Goal: Information Seeking & Learning: Compare options

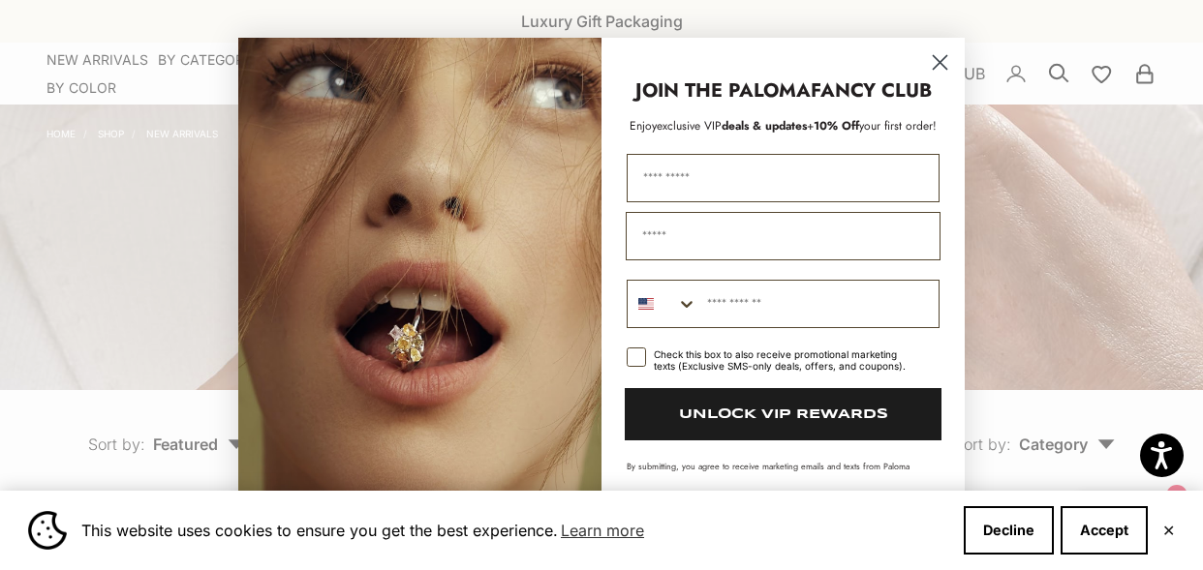
click at [928, 52] on circle "Close dialog" at bounding box center [940, 62] width 32 height 32
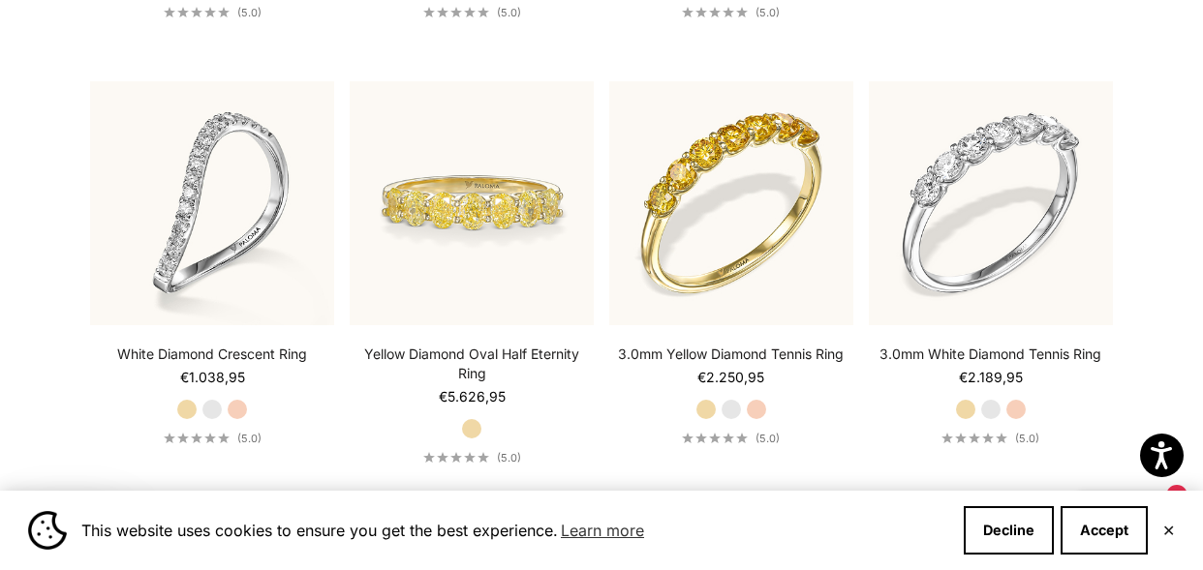
scroll to position [882, 0]
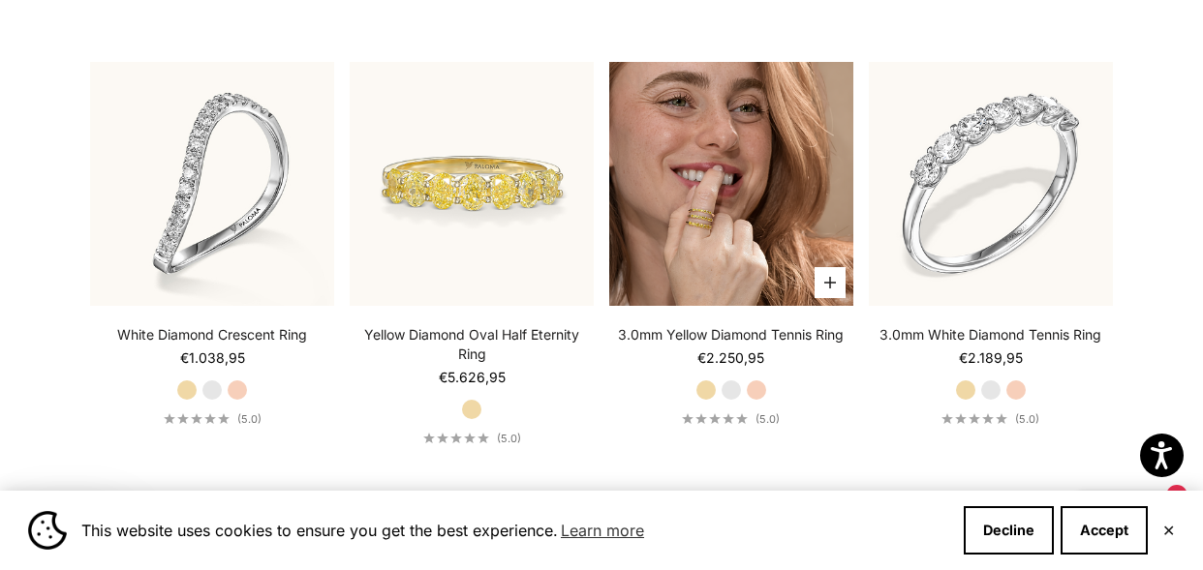
click at [714, 194] on img at bounding box center [731, 184] width 244 height 244
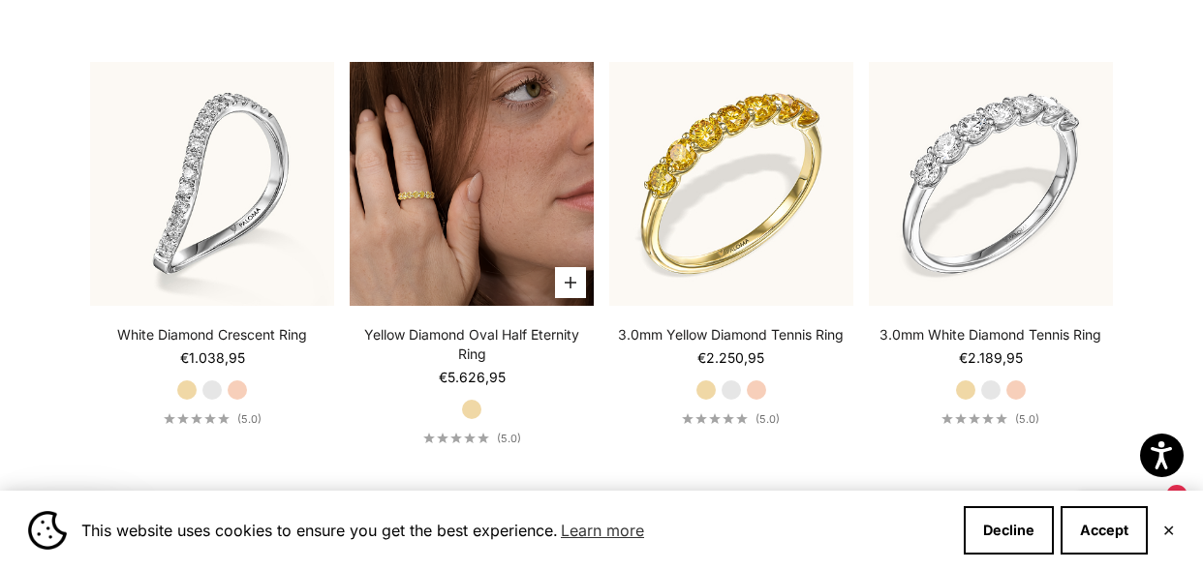
click at [439, 173] on img at bounding box center [472, 184] width 244 height 244
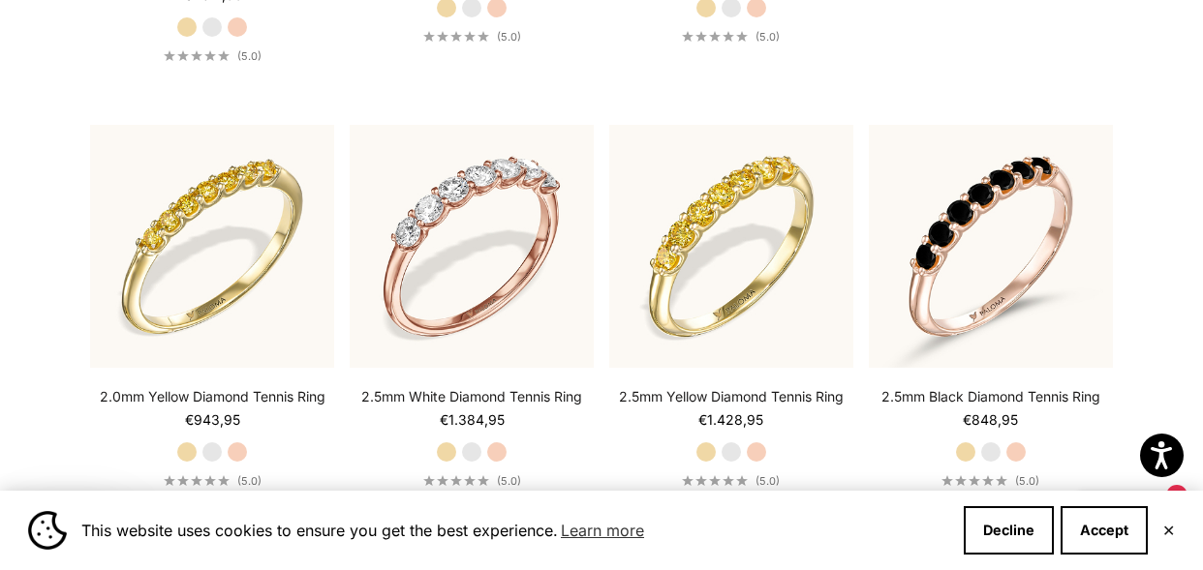
scroll to position [2605, 0]
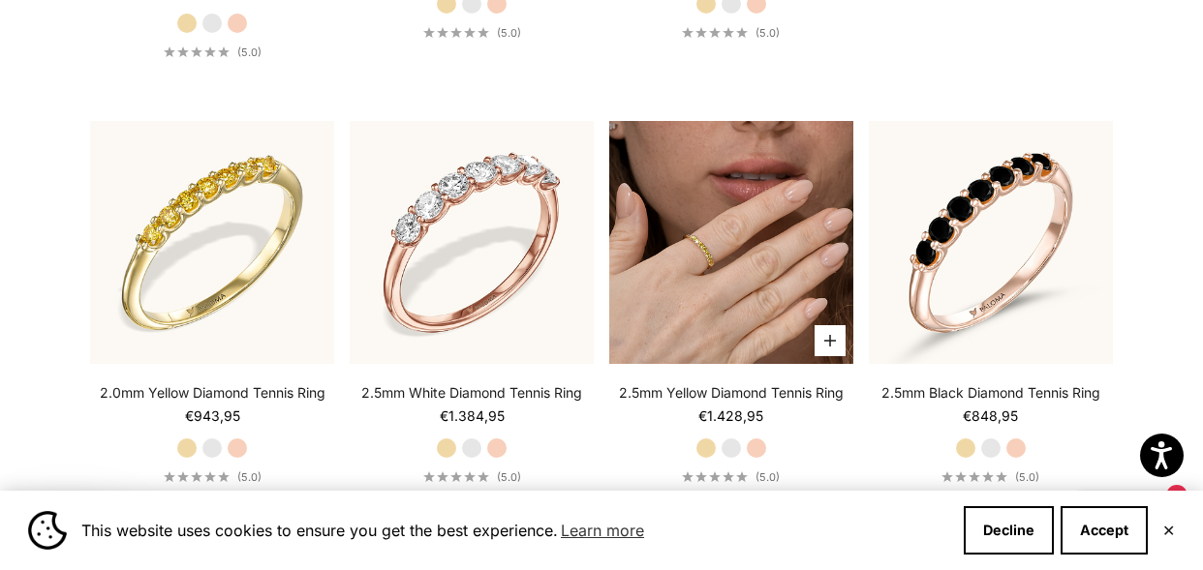
click at [670, 256] on img at bounding box center [731, 243] width 244 height 244
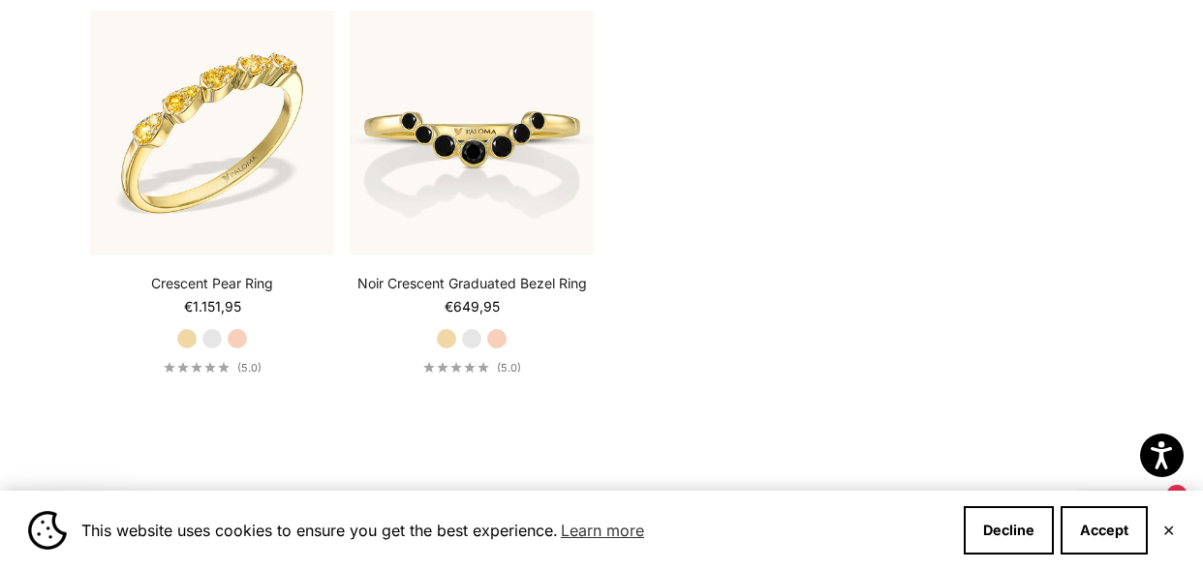
scroll to position [3133, 0]
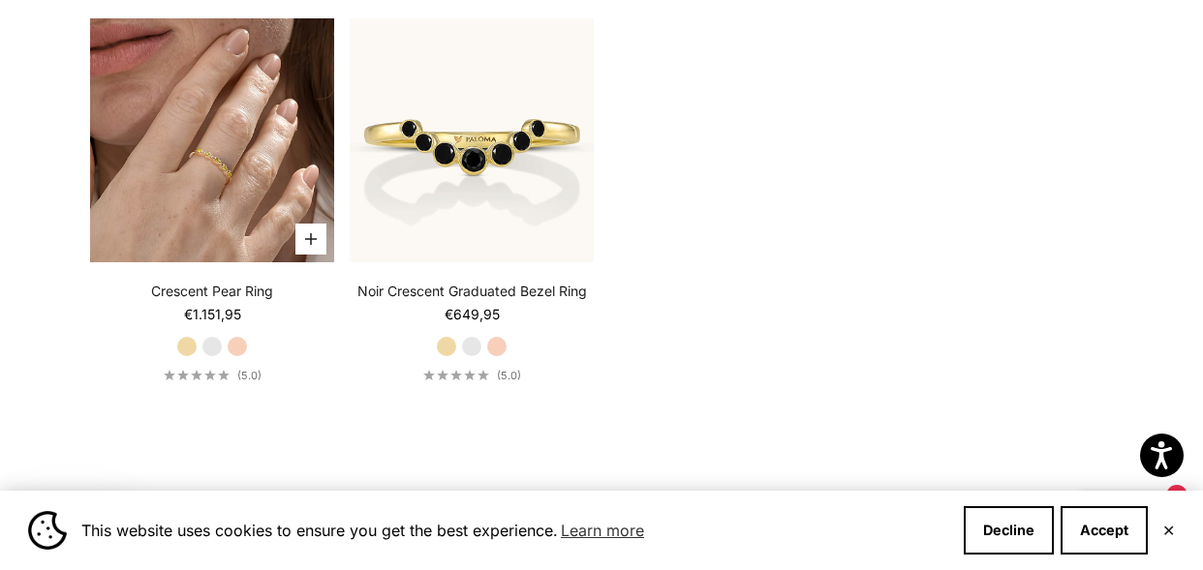
click at [246, 143] on img at bounding box center [212, 140] width 244 height 244
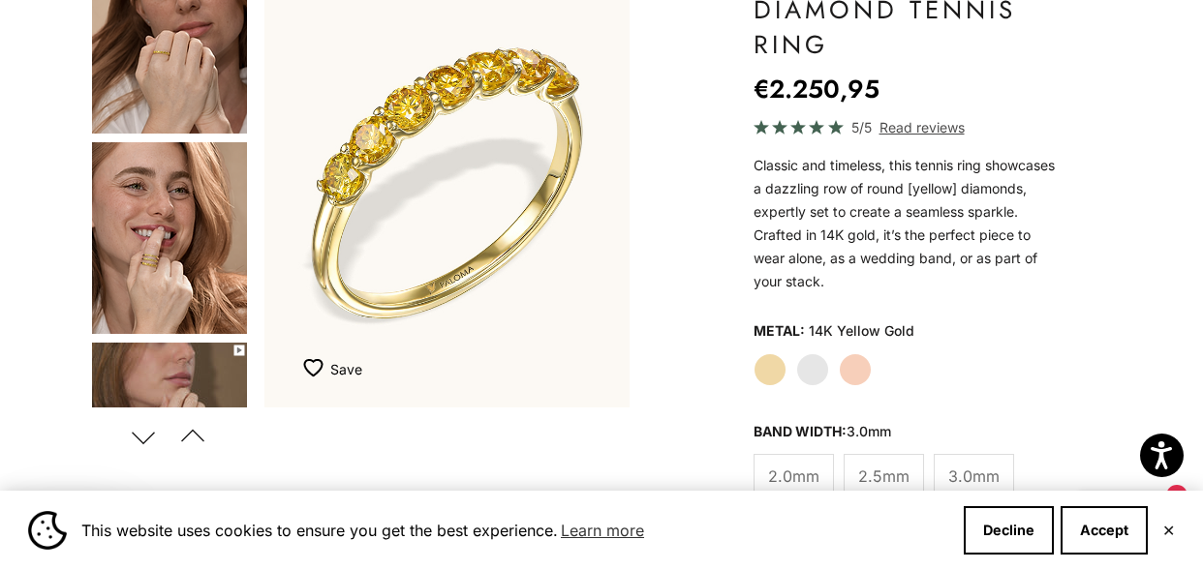
scroll to position [227, 0]
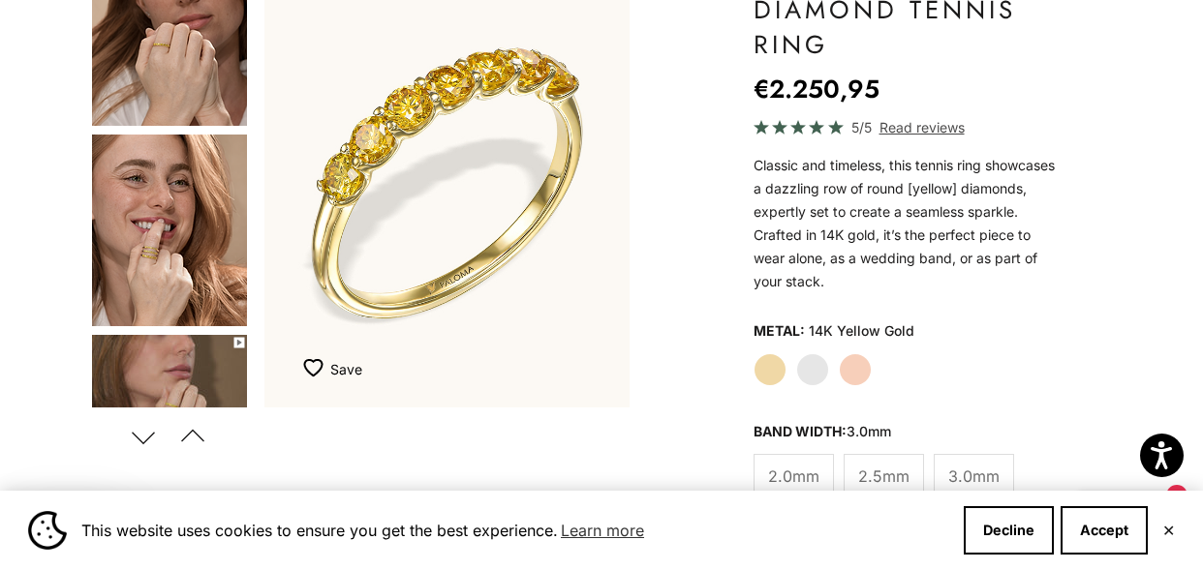
click at [173, 204] on img "Go to item 5" at bounding box center [169, 231] width 155 height 192
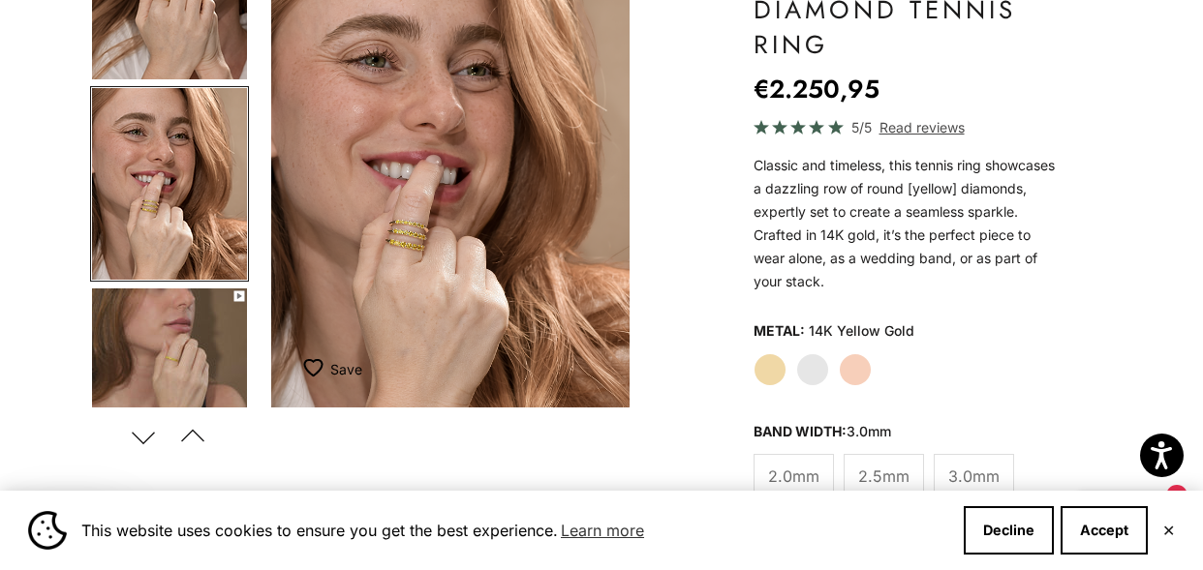
scroll to position [0, 776]
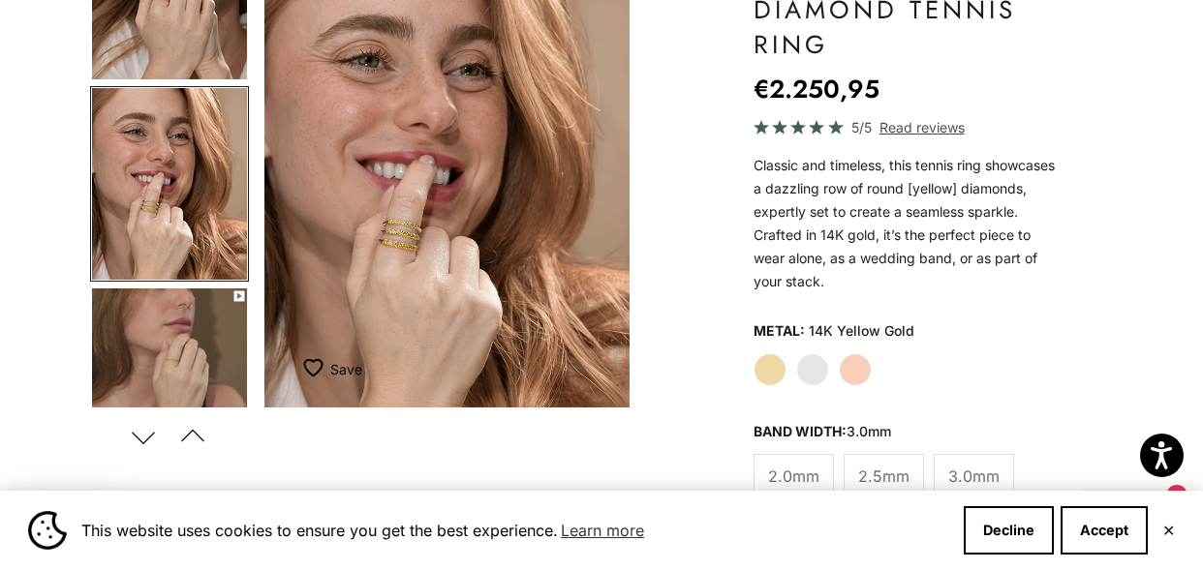
click at [393, 229] on img "Item 5 of 14" at bounding box center [446, 182] width 365 height 450
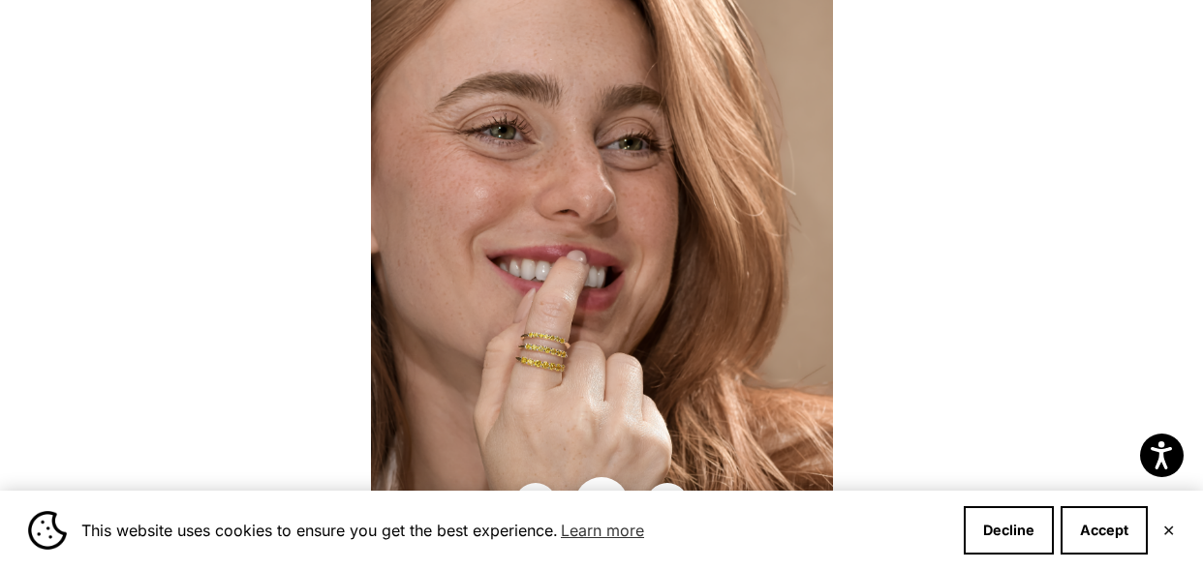
click at [581, 294] on img at bounding box center [602, 285] width 462 height 570
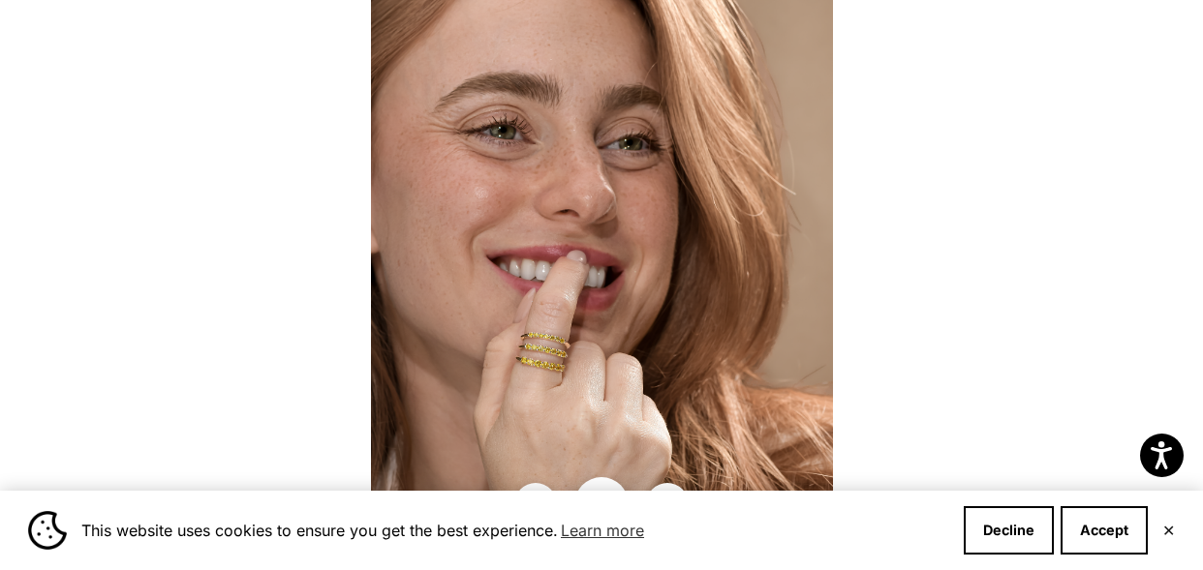
click at [295, 110] on div at bounding box center [601, 285] width 1203 height 570
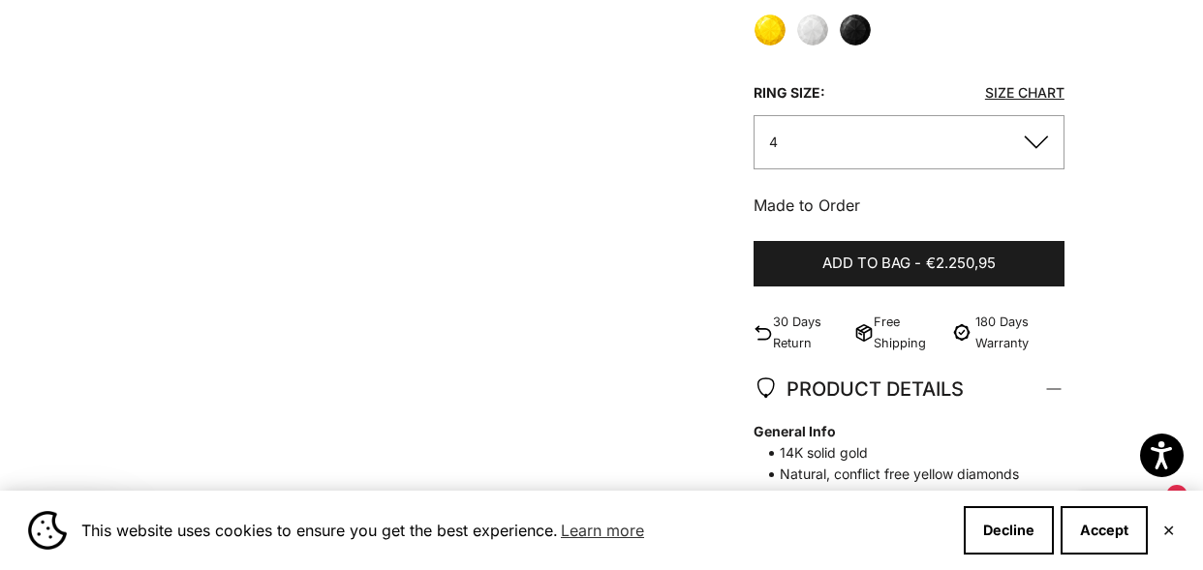
scroll to position [808, 0]
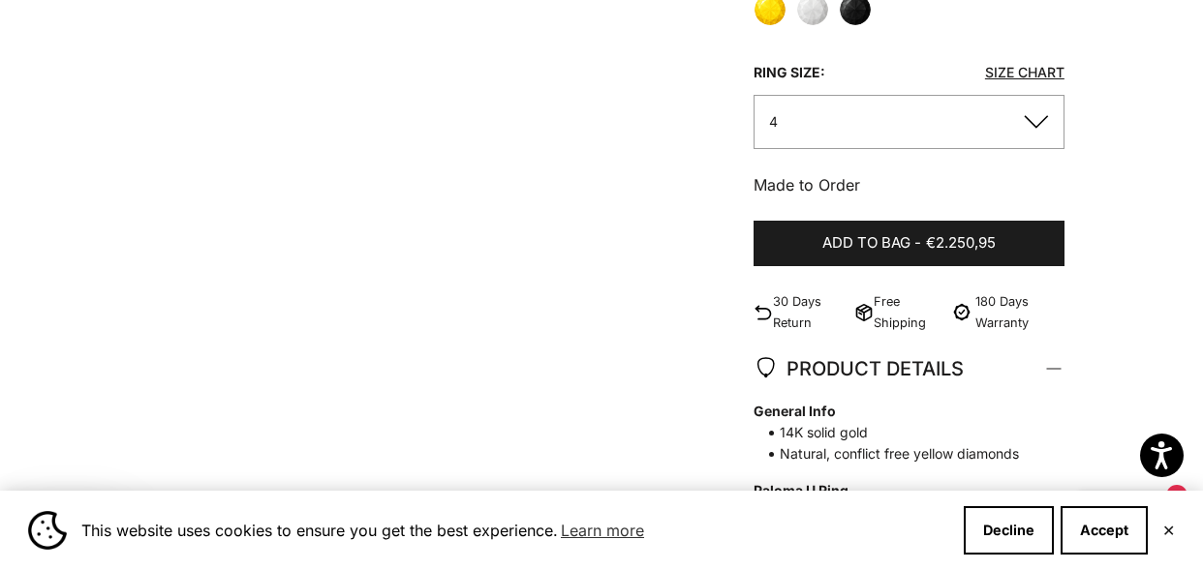
click at [362, 195] on div "Zoom picture Save Add to wishlist Next Previous Go to item 1" at bounding box center [601, 192] width 1023 height 1614
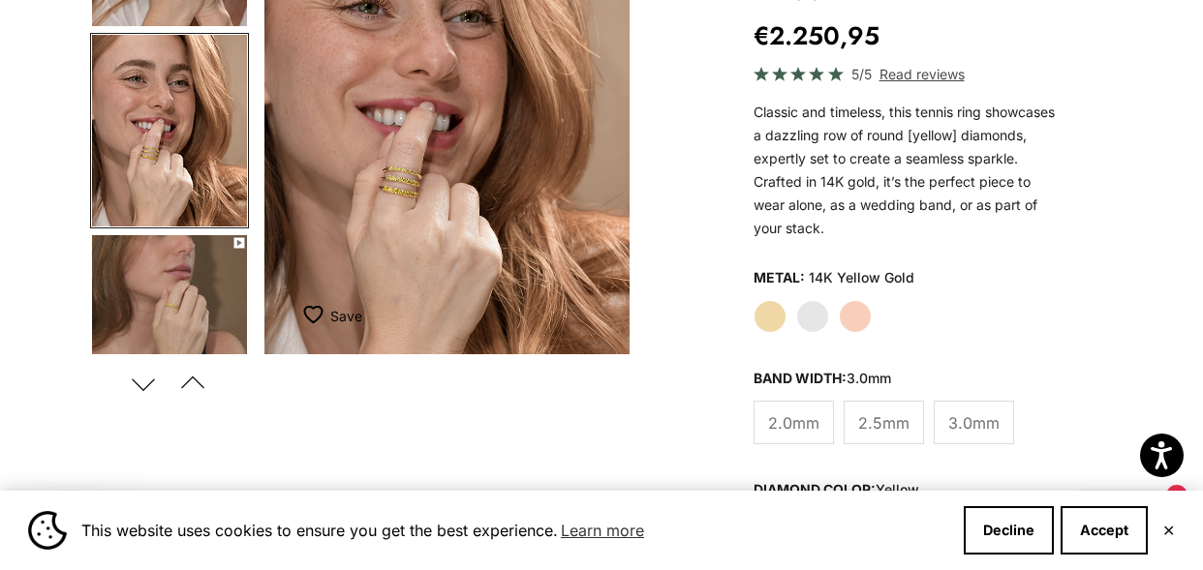
scroll to position [0, 0]
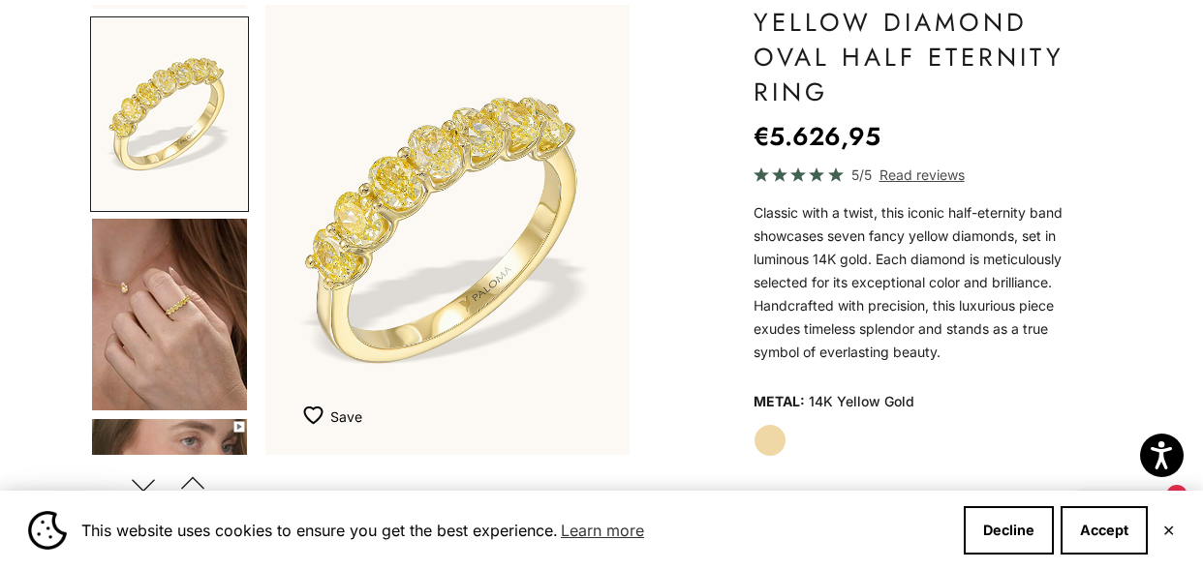
scroll to position [203, 0]
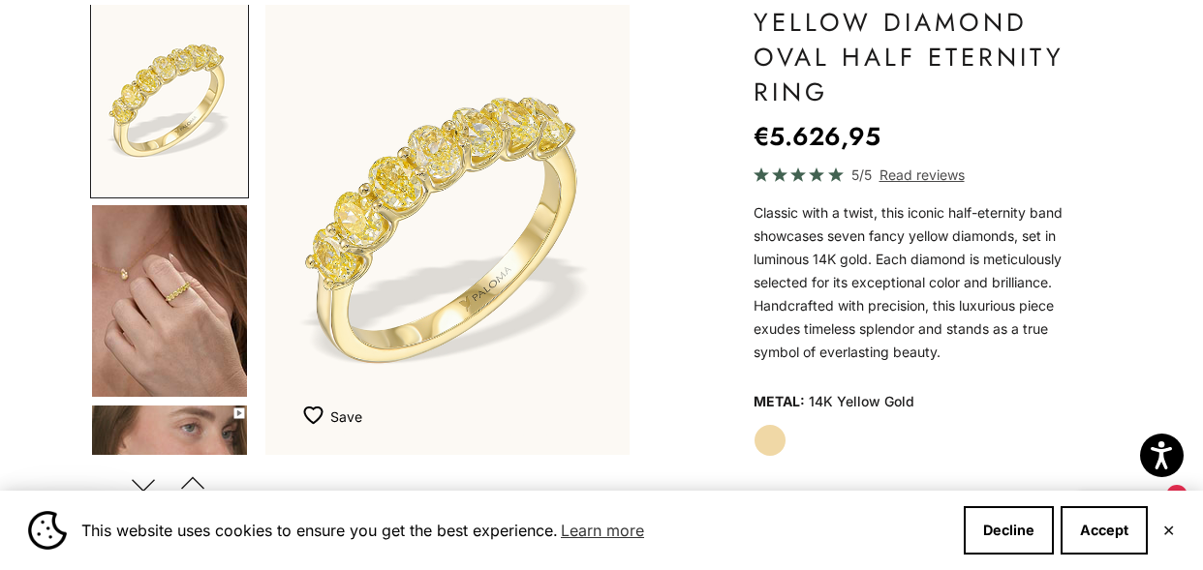
click at [186, 305] on img "Go to item 3" at bounding box center [169, 301] width 155 height 192
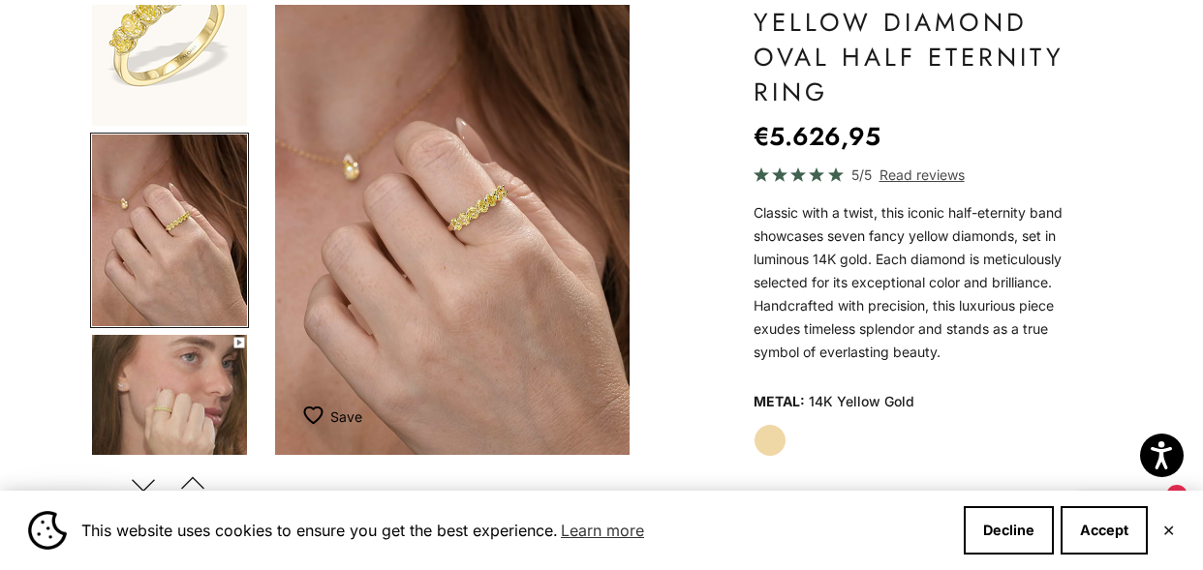
scroll to position [0, 776]
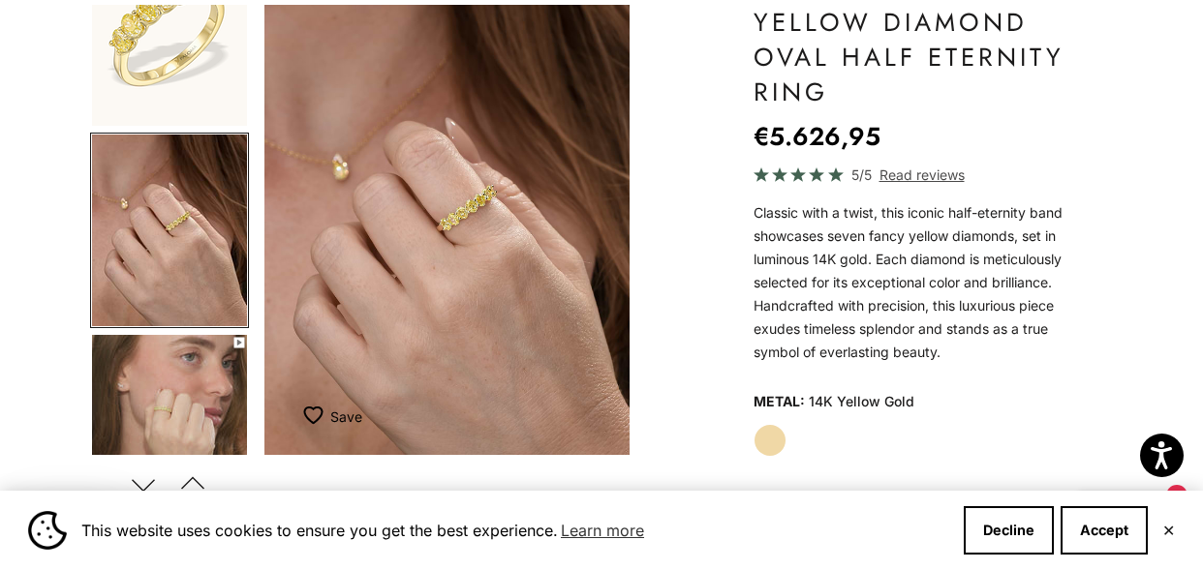
click at [461, 191] on img "Item 3 of 11" at bounding box center [446, 230] width 365 height 450
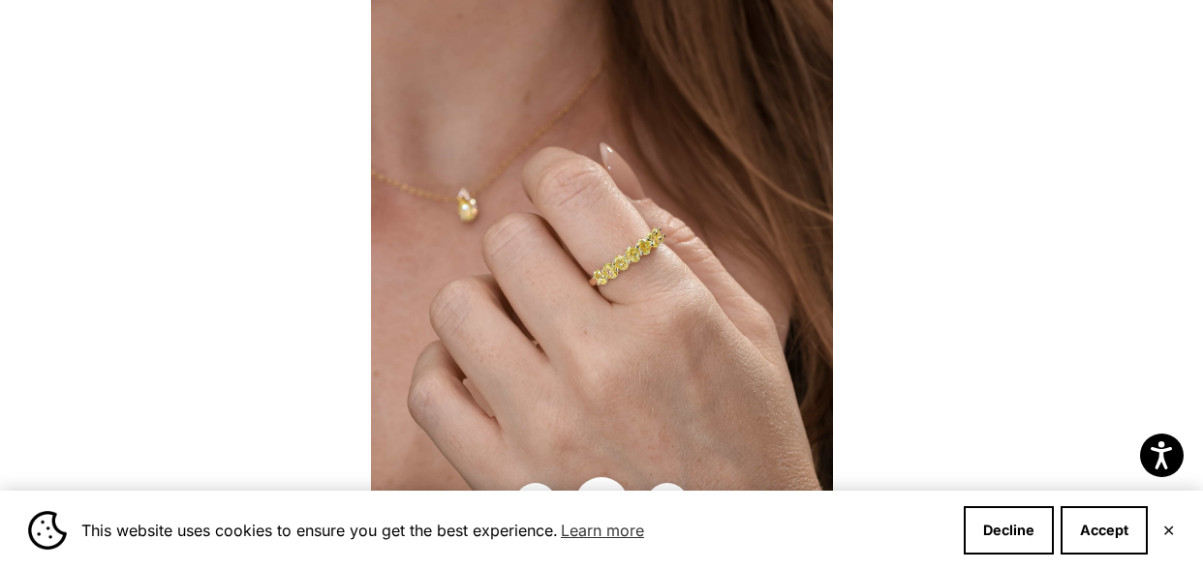
click at [608, 262] on img at bounding box center [602, 285] width 462 height 570
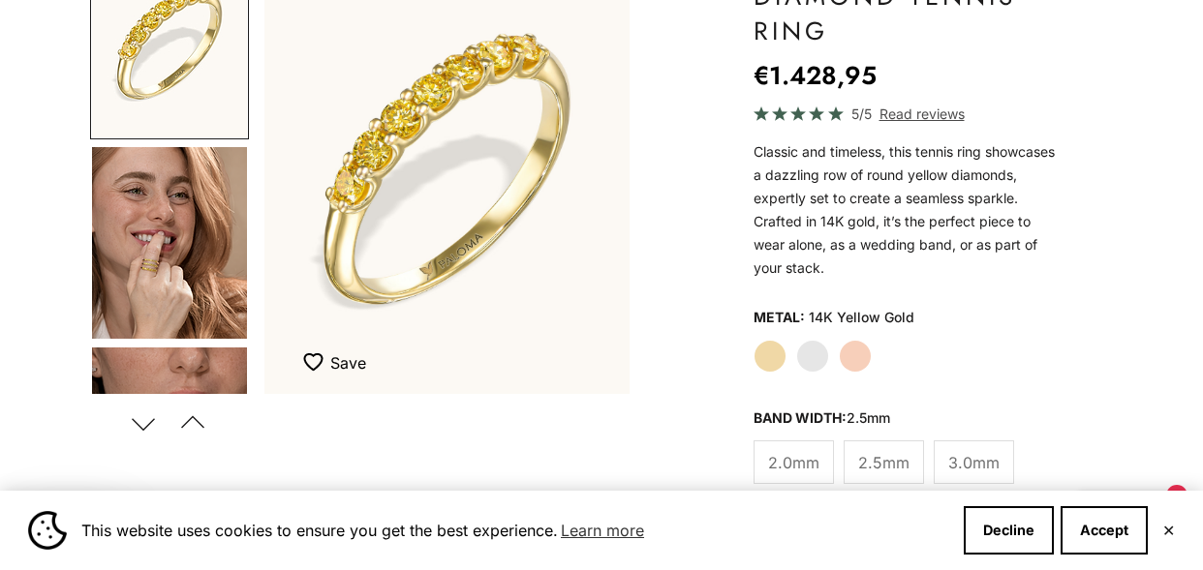
scroll to position [252, 0]
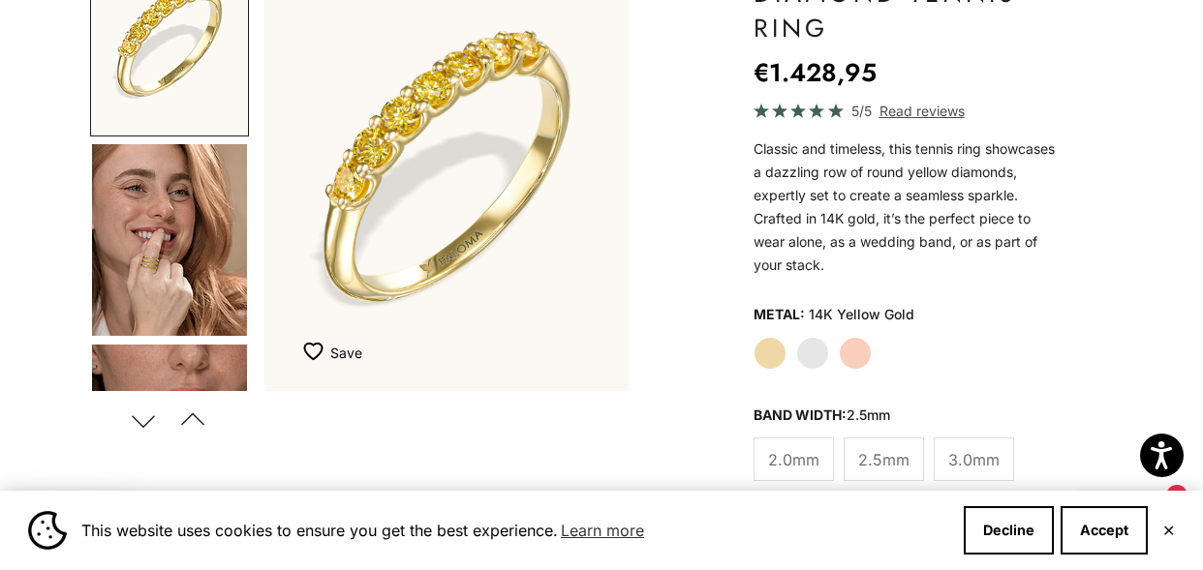
click at [171, 237] on img "Go to item 4" at bounding box center [169, 240] width 155 height 192
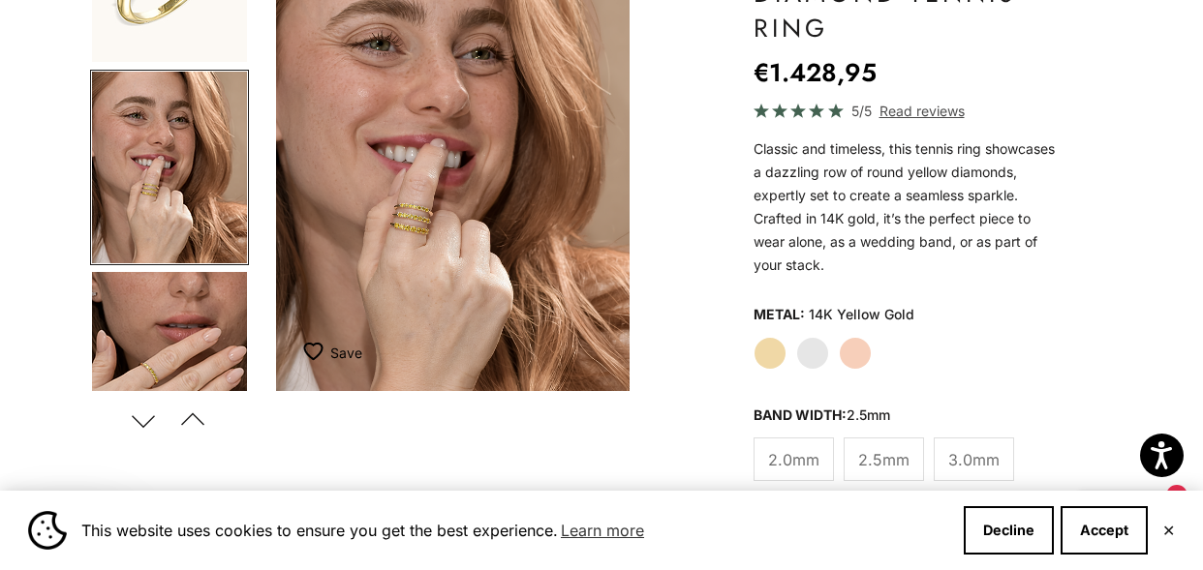
scroll to position [0, 387]
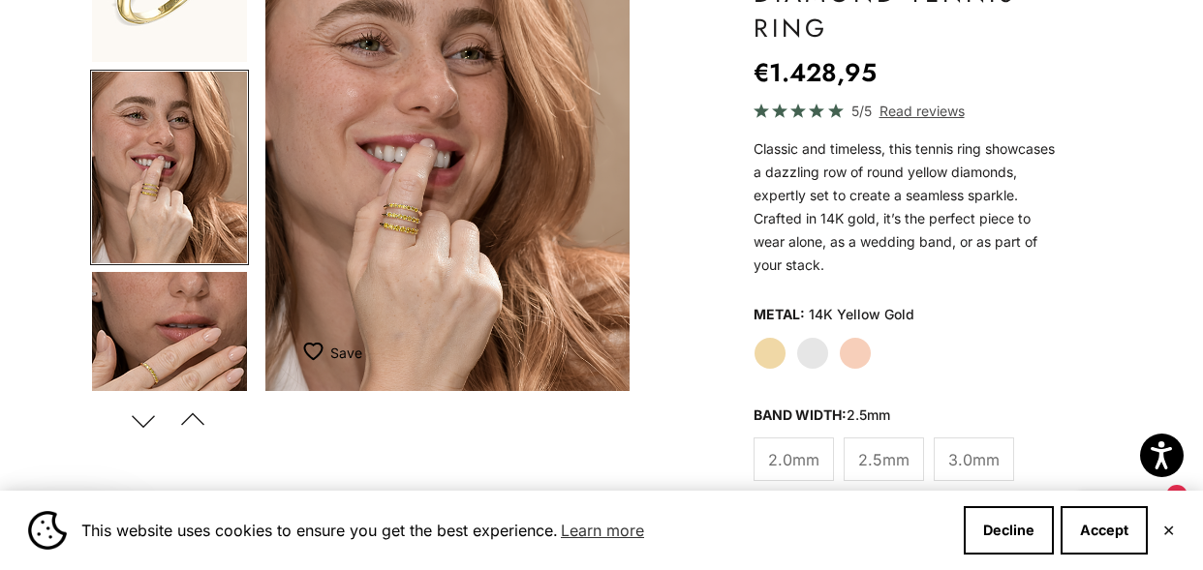
click at [374, 220] on img "Item 4 of 12" at bounding box center [447, 166] width 365 height 450
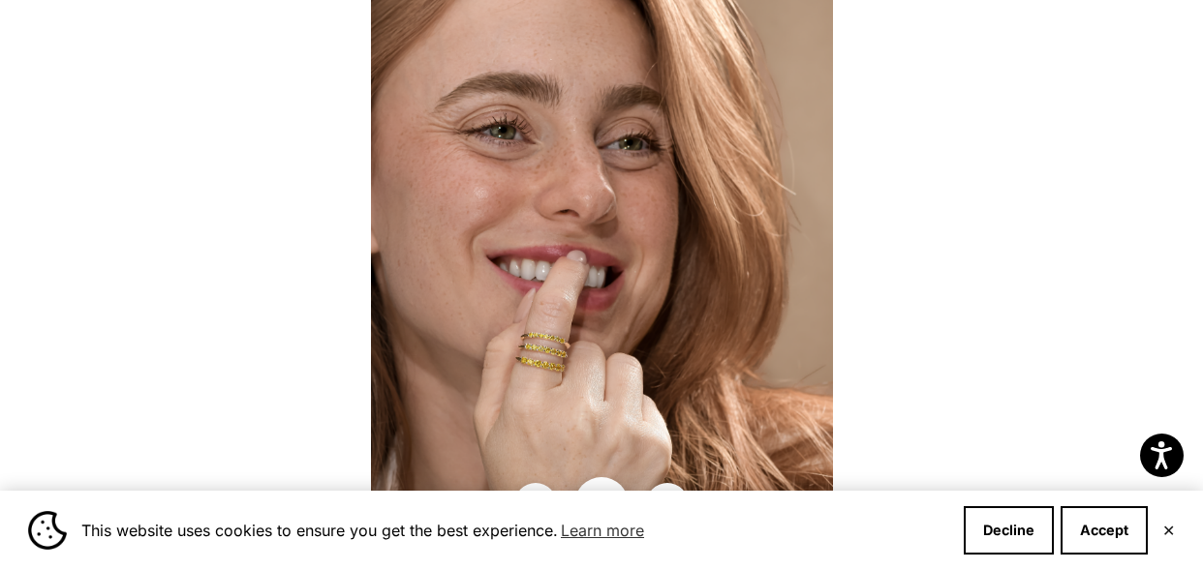
click at [576, 323] on img at bounding box center [602, 285] width 462 height 570
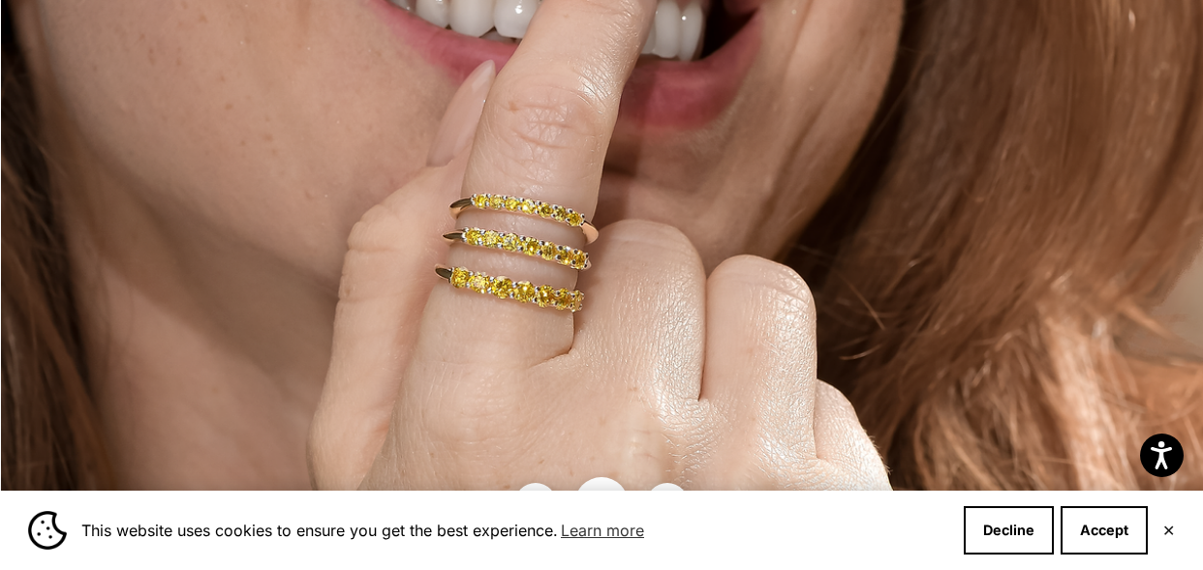
click at [560, 219] on img at bounding box center [694, 51] width 1386 height 1711
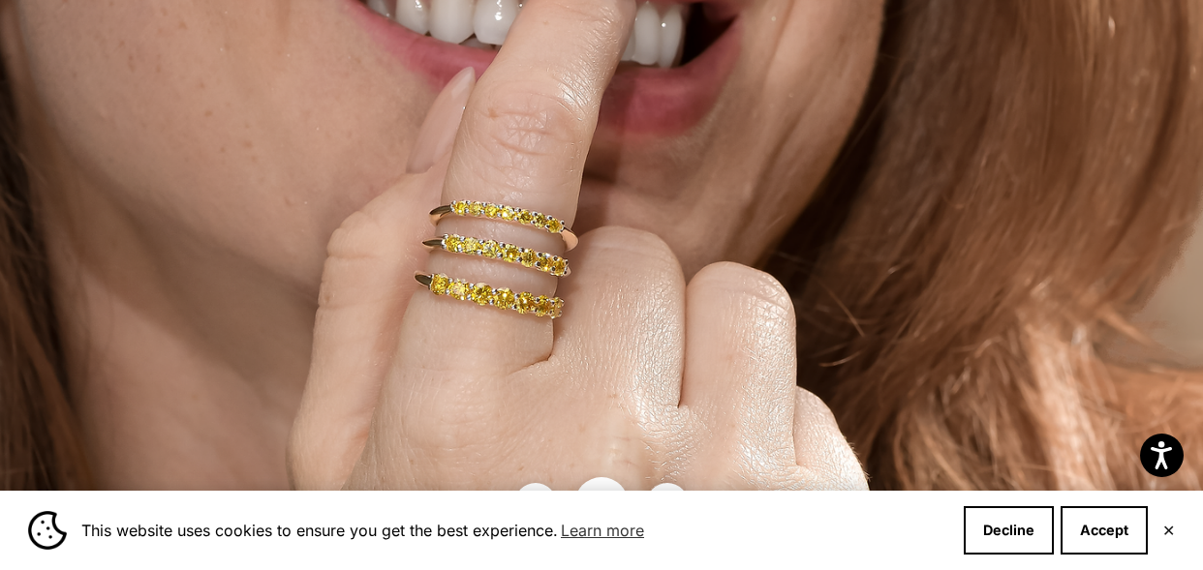
click at [530, 251] on img at bounding box center [674, 58] width 1386 height 1711
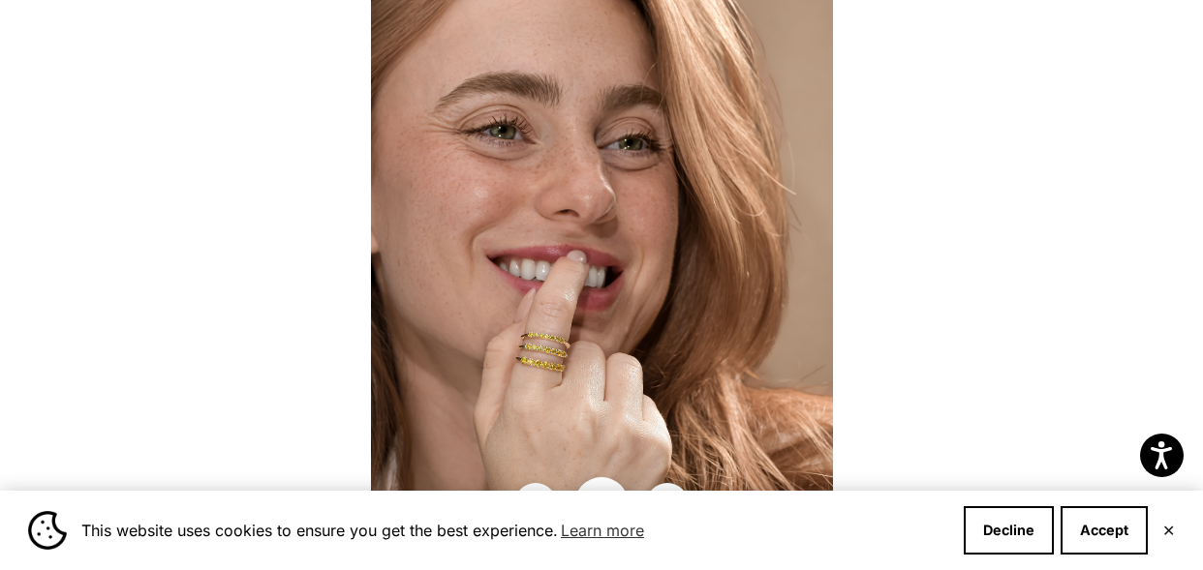
click at [1013, 368] on div at bounding box center [601, 285] width 1203 height 570
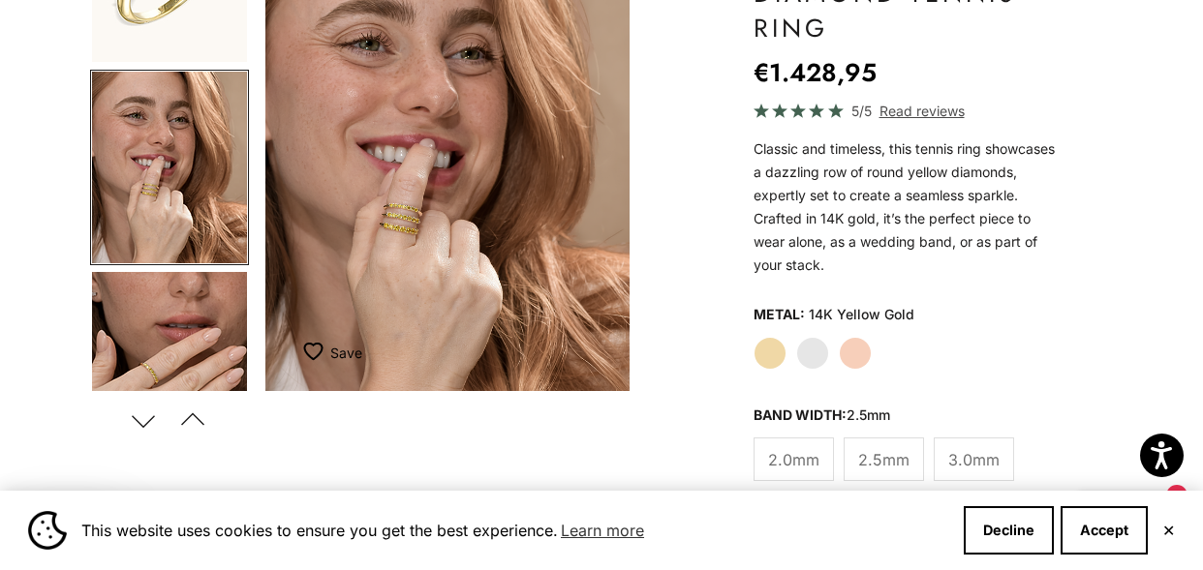
click at [1168, 533] on button "✕" at bounding box center [1168, 531] width 13 height 12
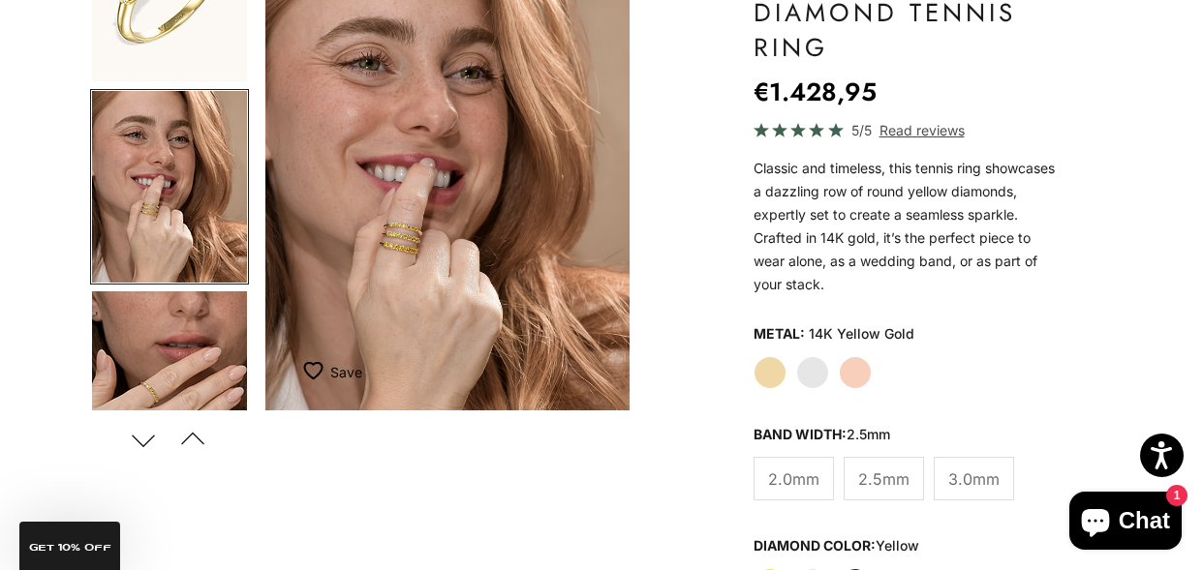
scroll to position [239, 0]
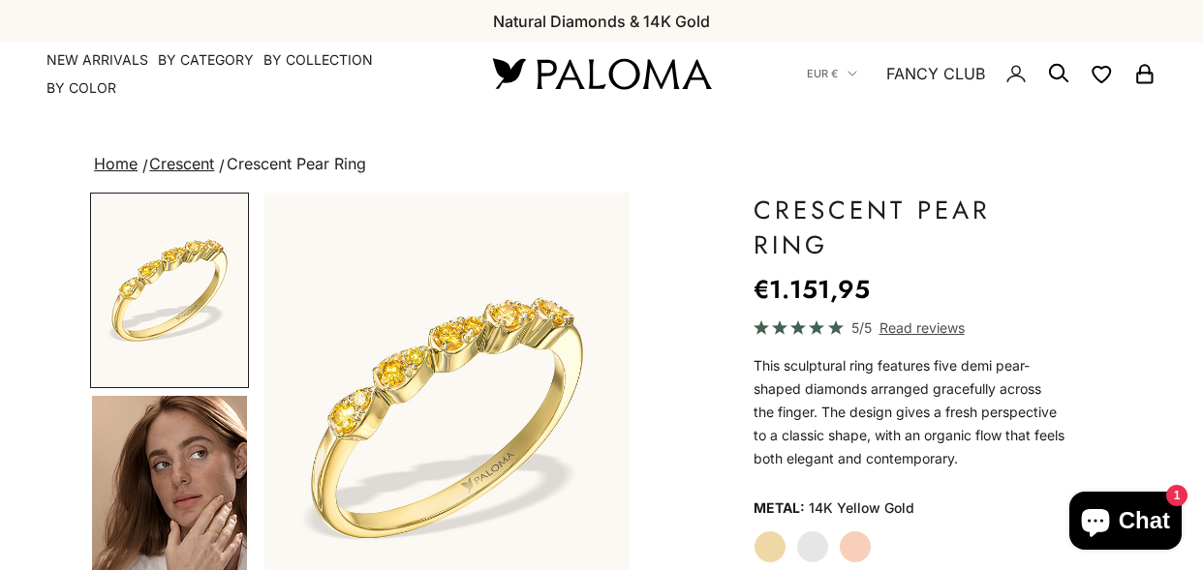
scroll to position [138, 0]
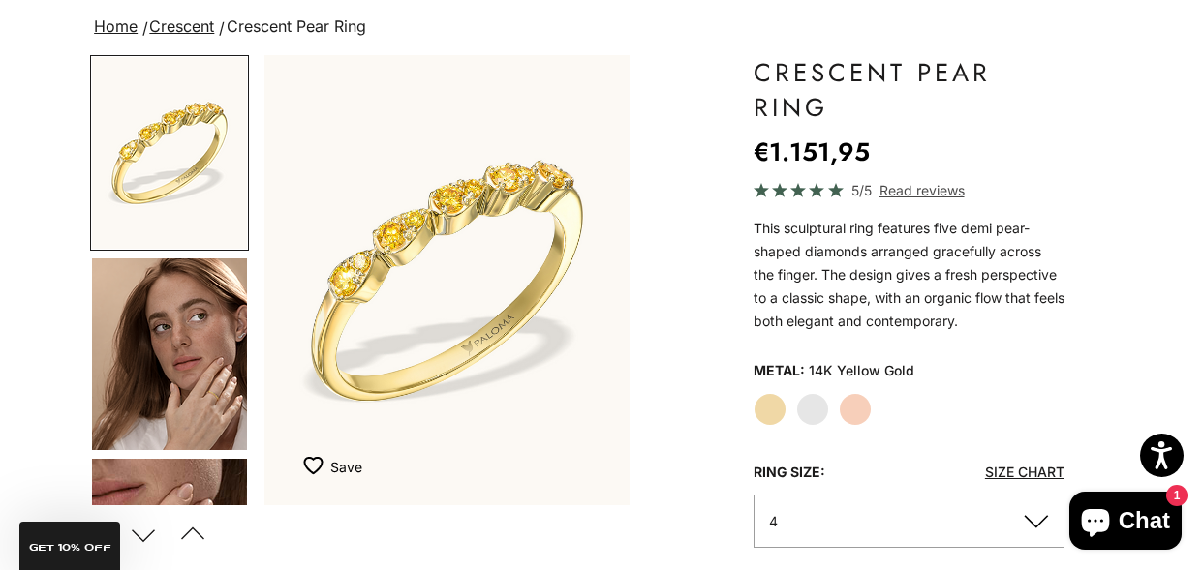
click at [203, 365] on img "Go to item 4" at bounding box center [169, 355] width 155 height 192
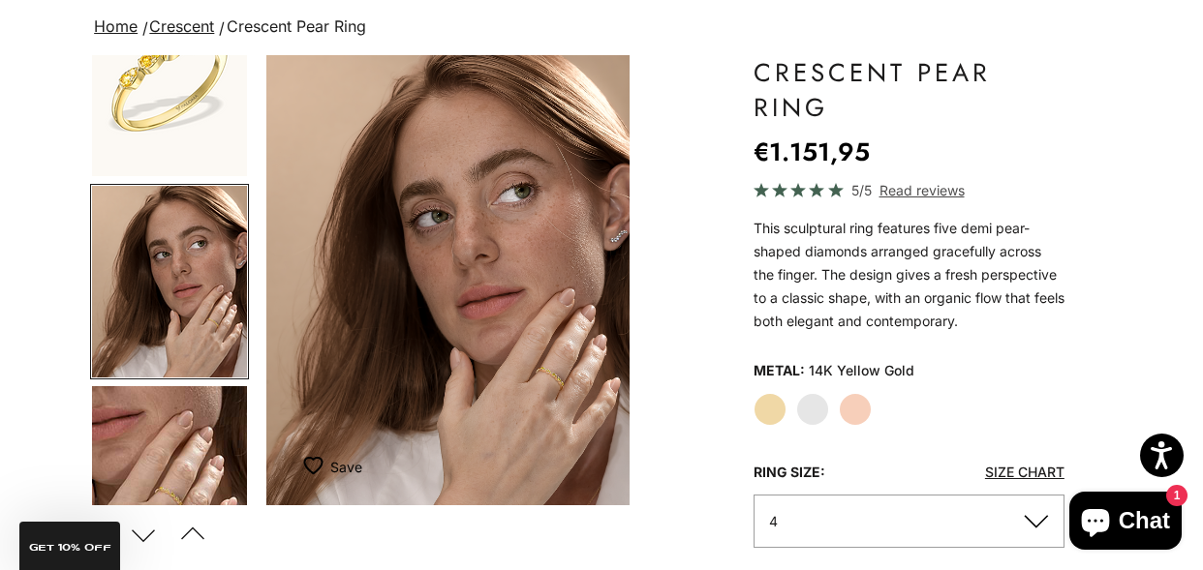
scroll to position [0, 387]
click at [595, 323] on img "Item 4 of 13" at bounding box center [447, 280] width 365 height 450
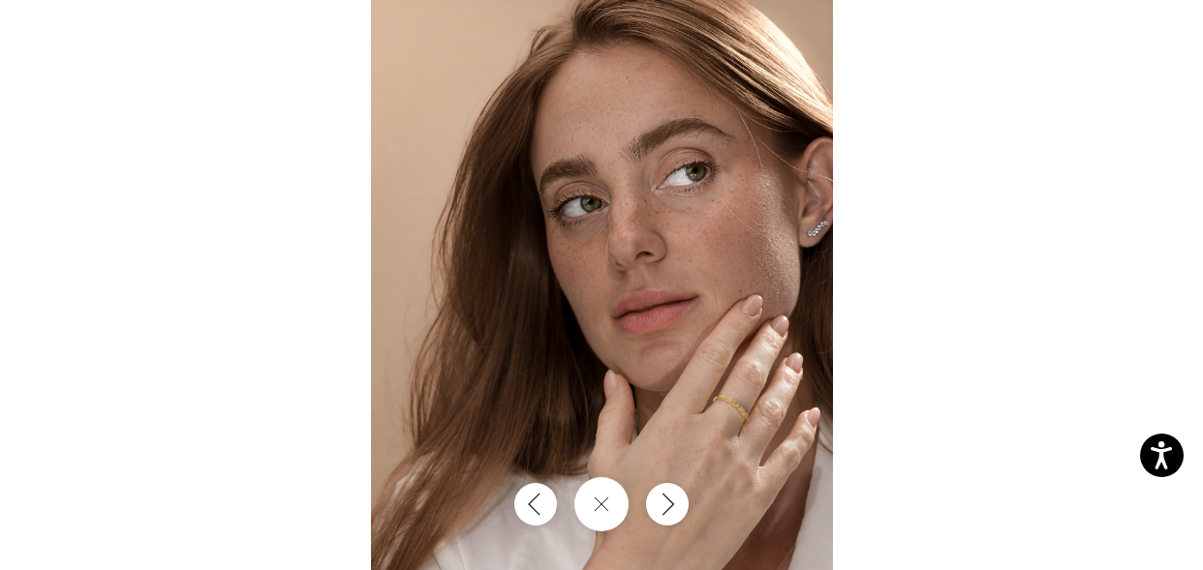
click at [692, 347] on img at bounding box center [602, 285] width 462 height 570
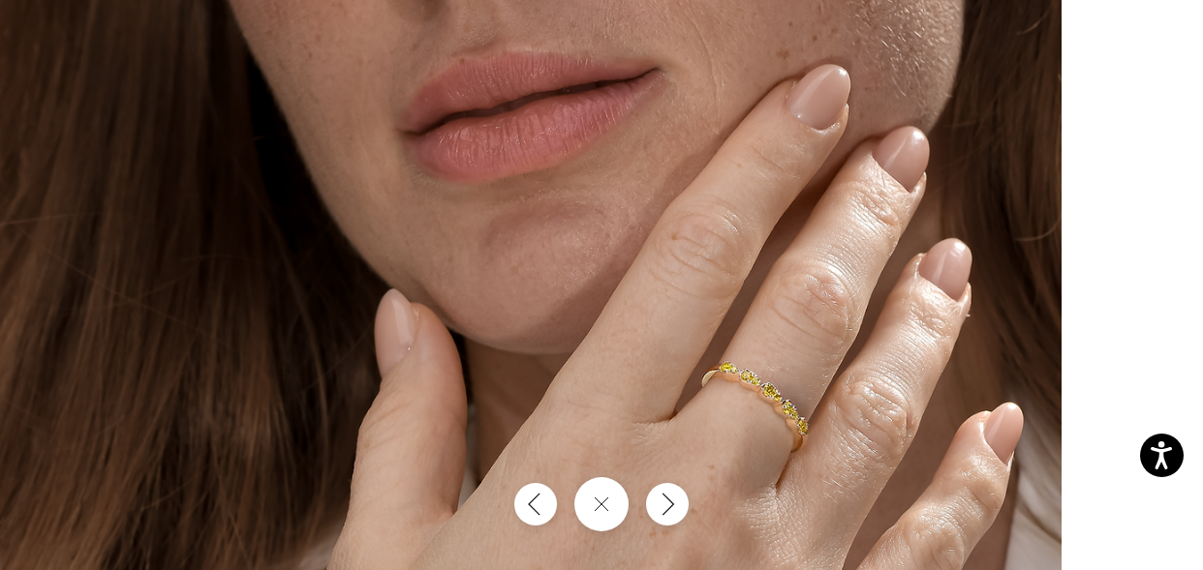
click at [430, 270] on img at bounding box center [369, 35] width 1385 height 1711
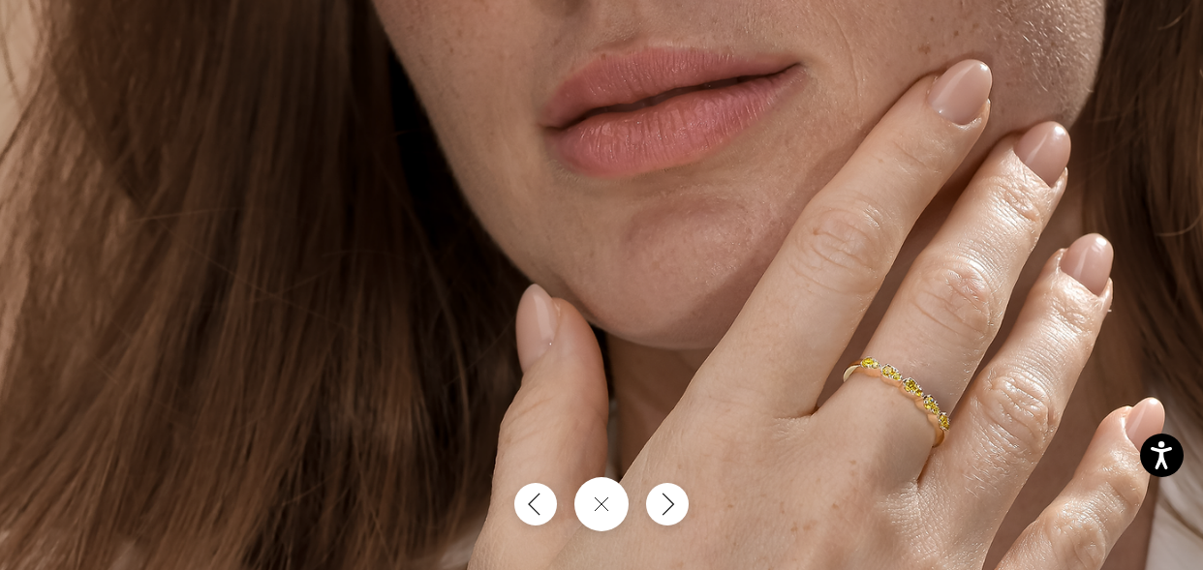
click at [965, 454] on img at bounding box center [510, 30] width 1385 height 1711
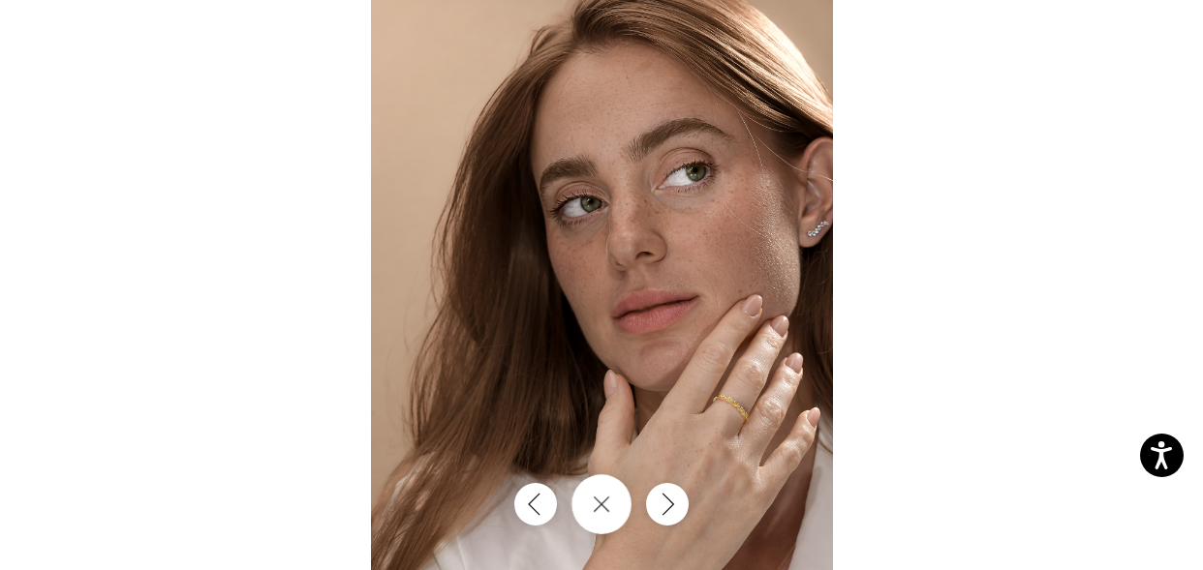
click at [608, 493] on button "Close gallery" at bounding box center [601, 505] width 60 height 60
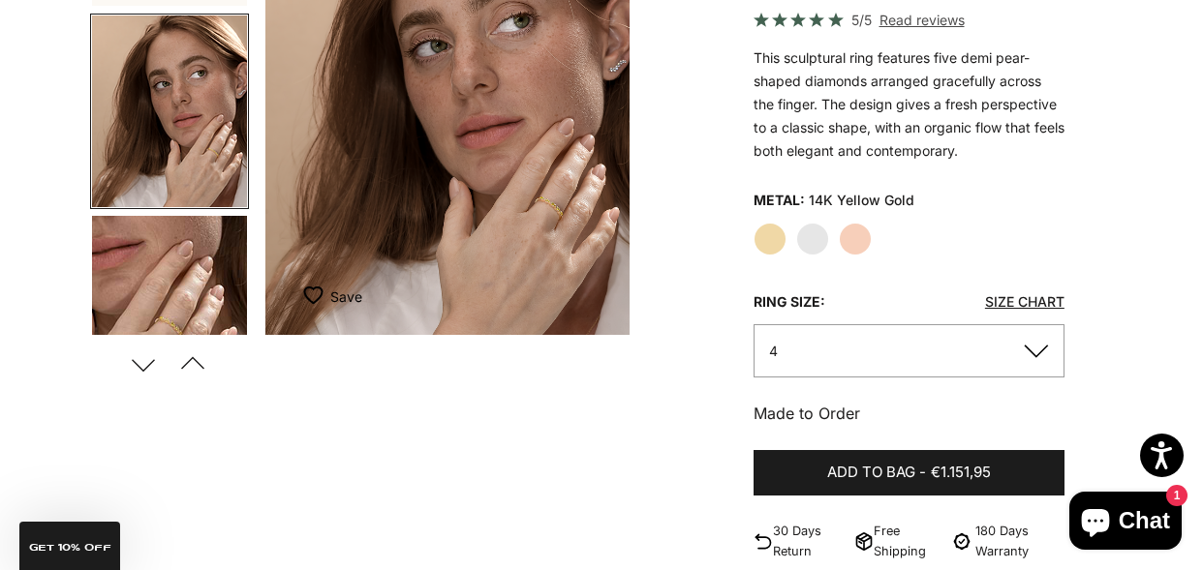
scroll to position [303, 0]
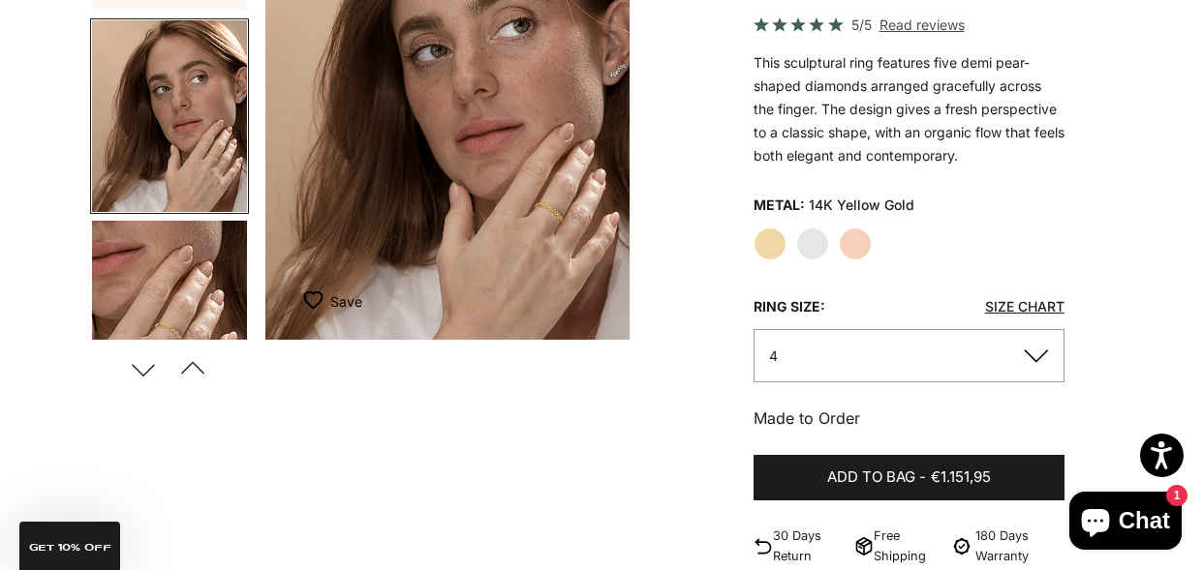
click at [157, 316] on img "Go to item 5" at bounding box center [169, 317] width 155 height 192
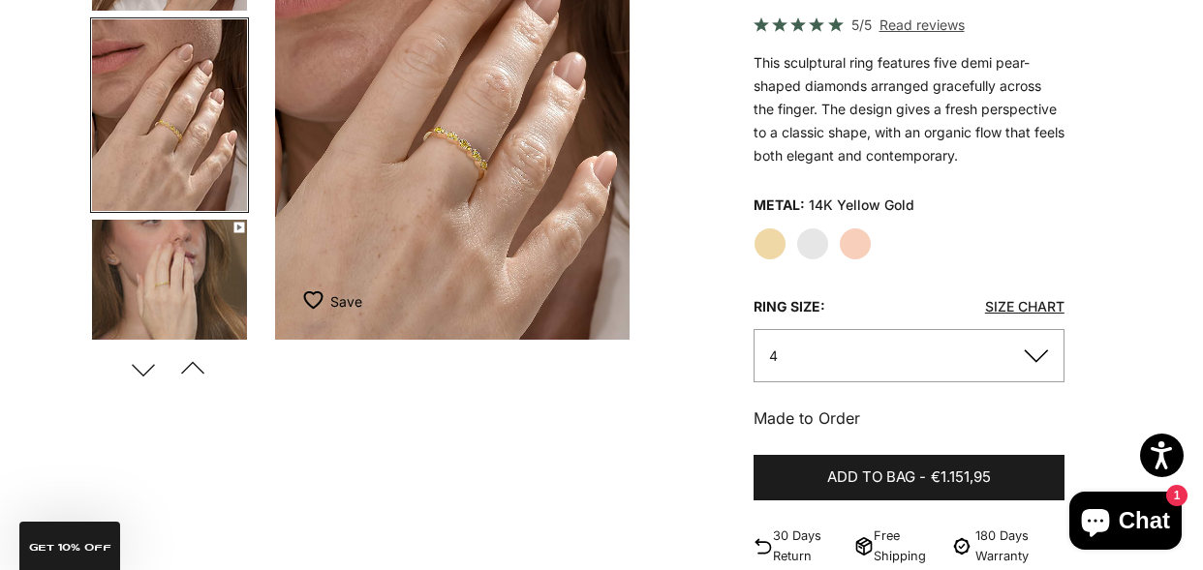
scroll to position [0, 776]
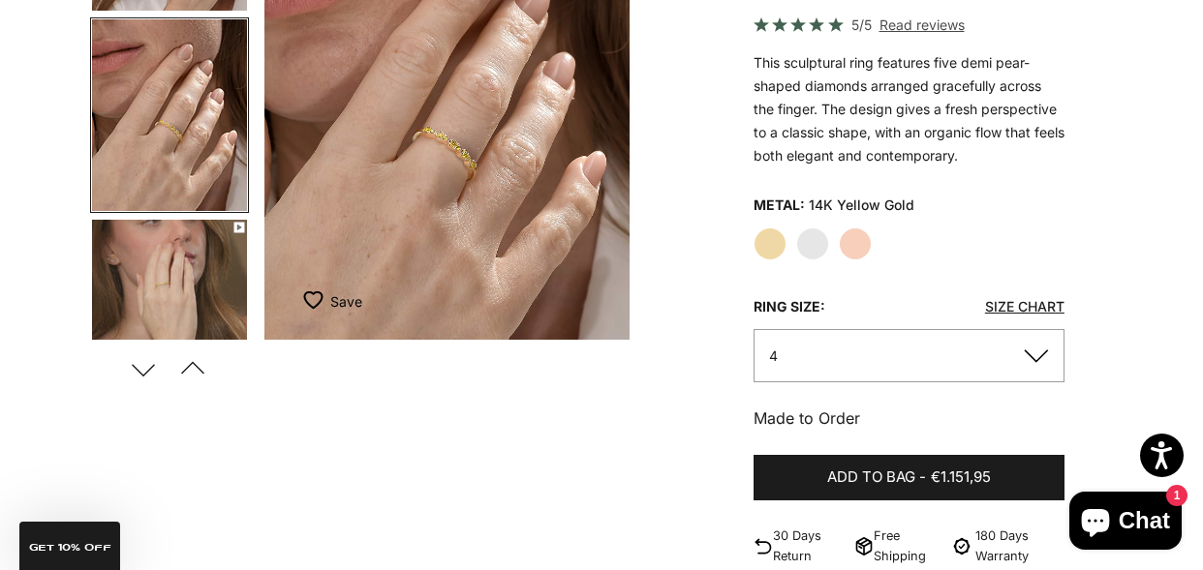
click at [479, 138] on img "Item 5 of 13" at bounding box center [446, 115] width 365 height 450
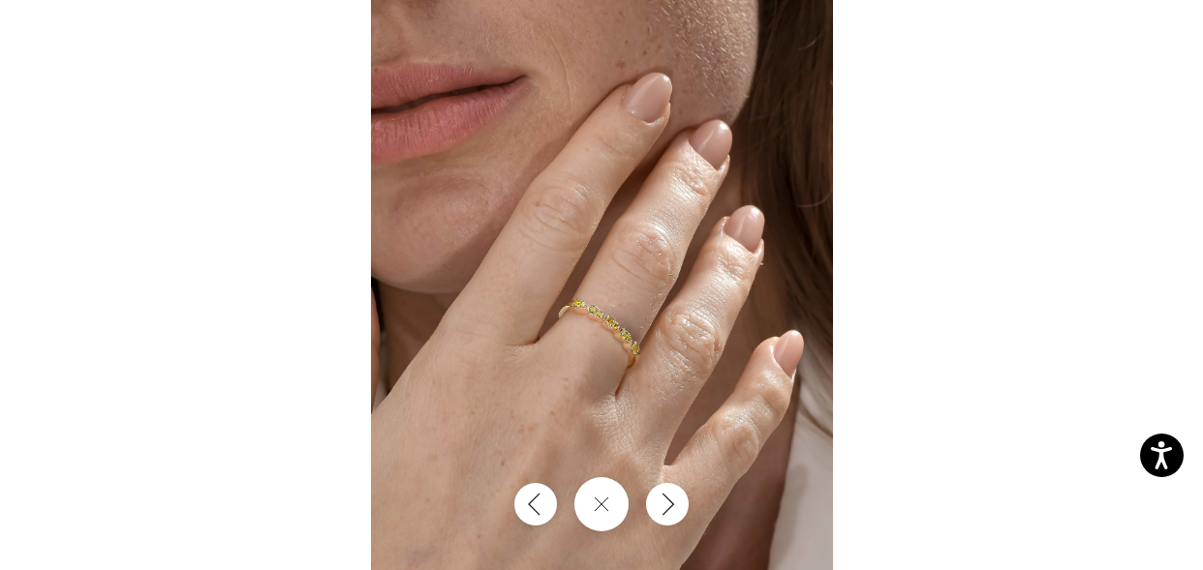
click at [654, 327] on img at bounding box center [602, 285] width 462 height 570
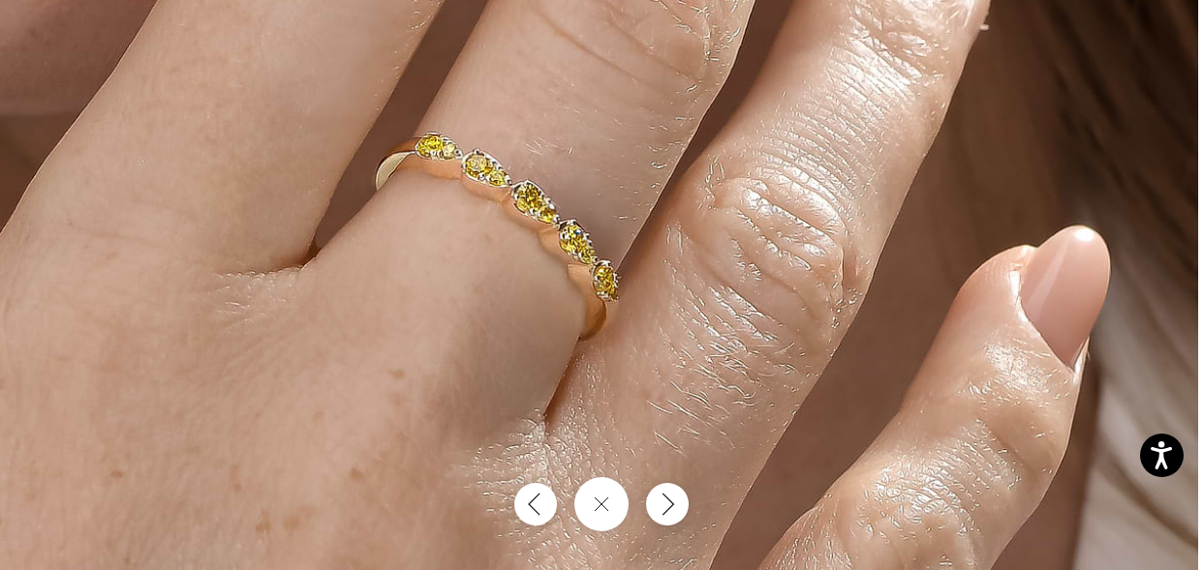
click at [491, 279] on img at bounding box center [505, 90] width 1386 height 1711
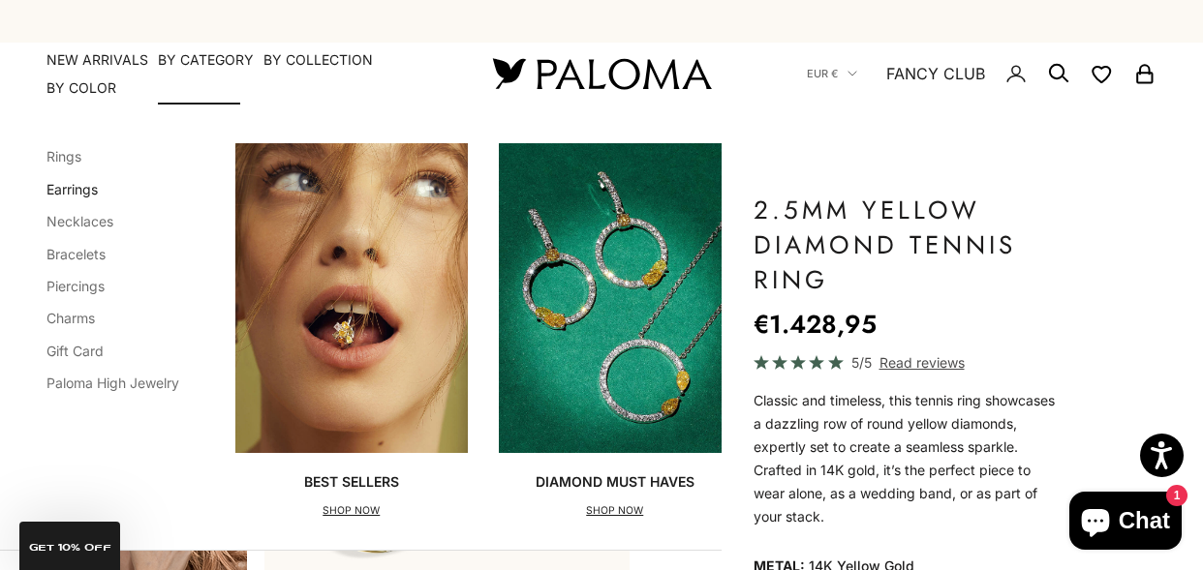
click at [81, 193] on link "Earrings" at bounding box center [71, 189] width 51 height 16
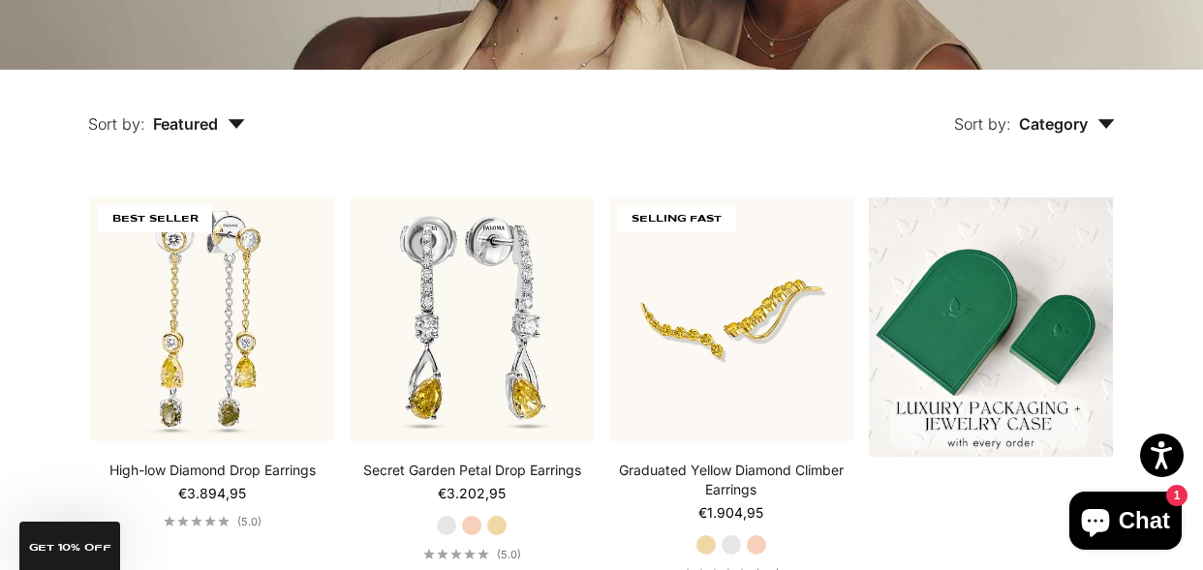
scroll to position [345, 0]
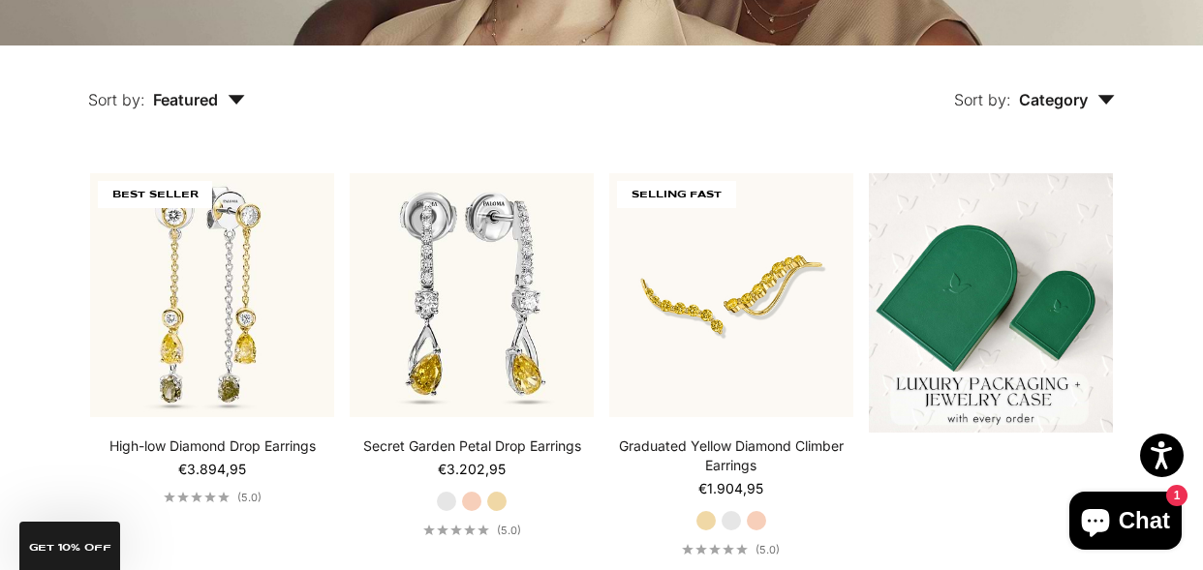
click at [1050, 97] on span "Category" at bounding box center [1067, 99] width 96 height 19
click at [810, 66] on div "Sort by: Category Sort by Earrings" at bounding box center [725, 86] width 870 height 81
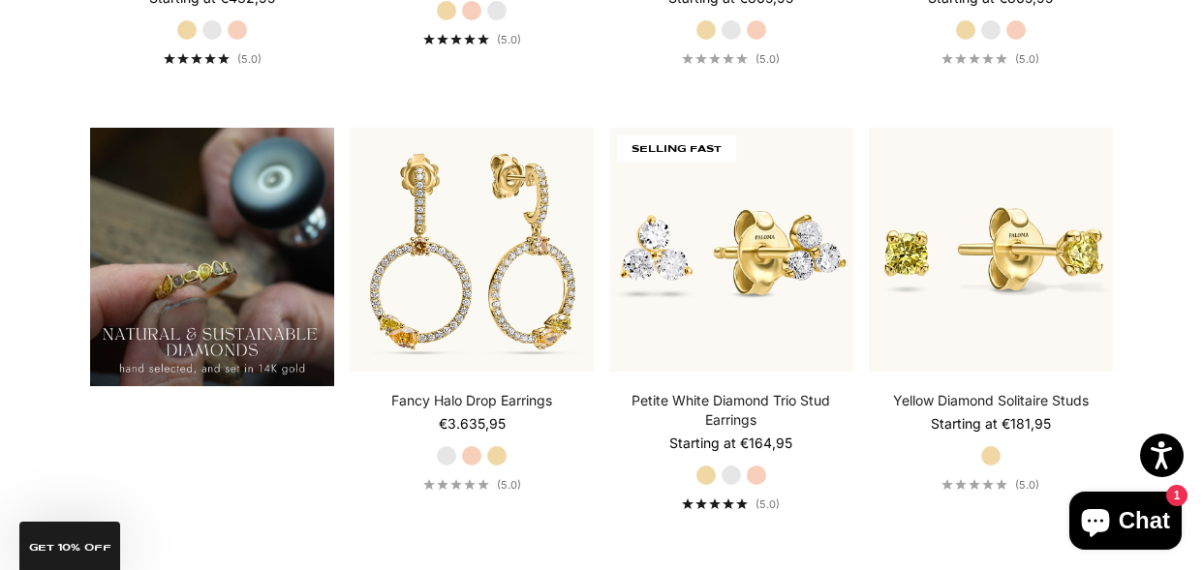
scroll to position [1280, 0]
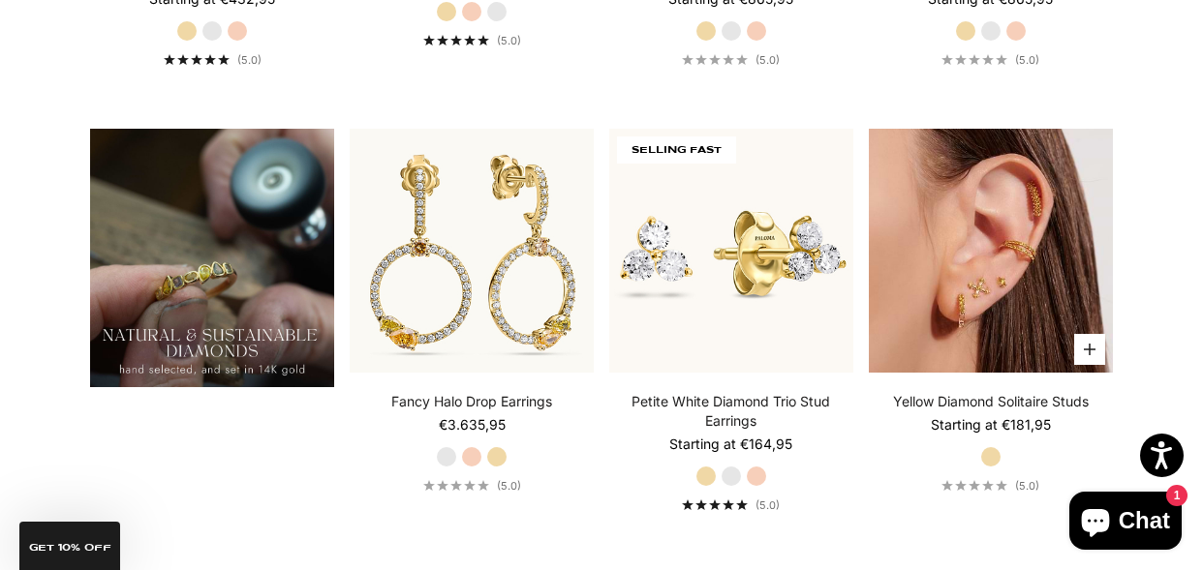
click at [1018, 218] on img at bounding box center [991, 251] width 244 height 244
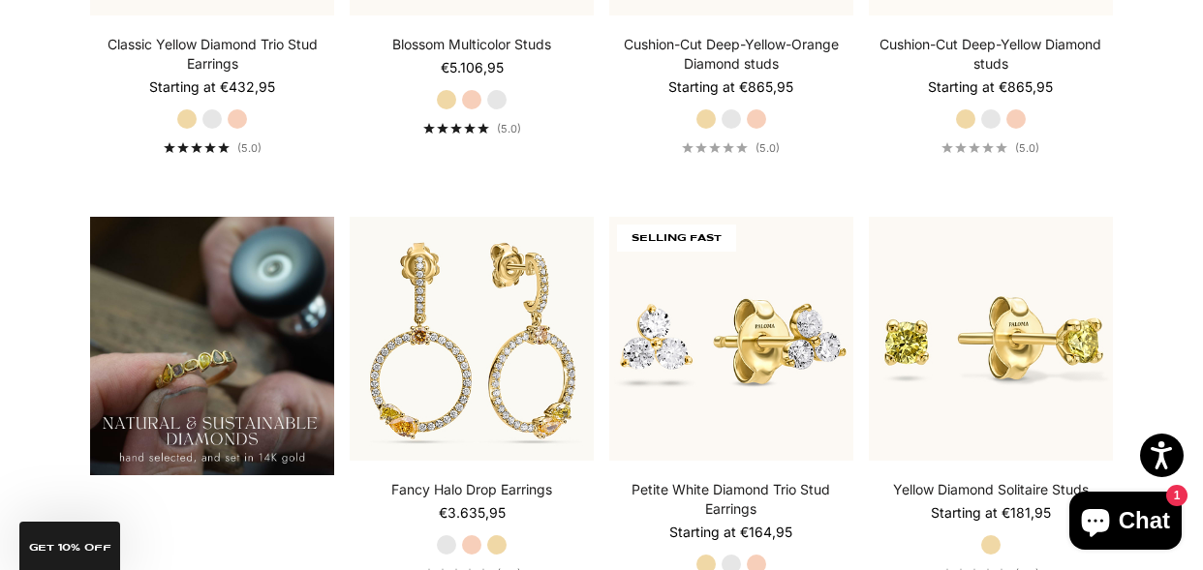
scroll to position [1189, 0]
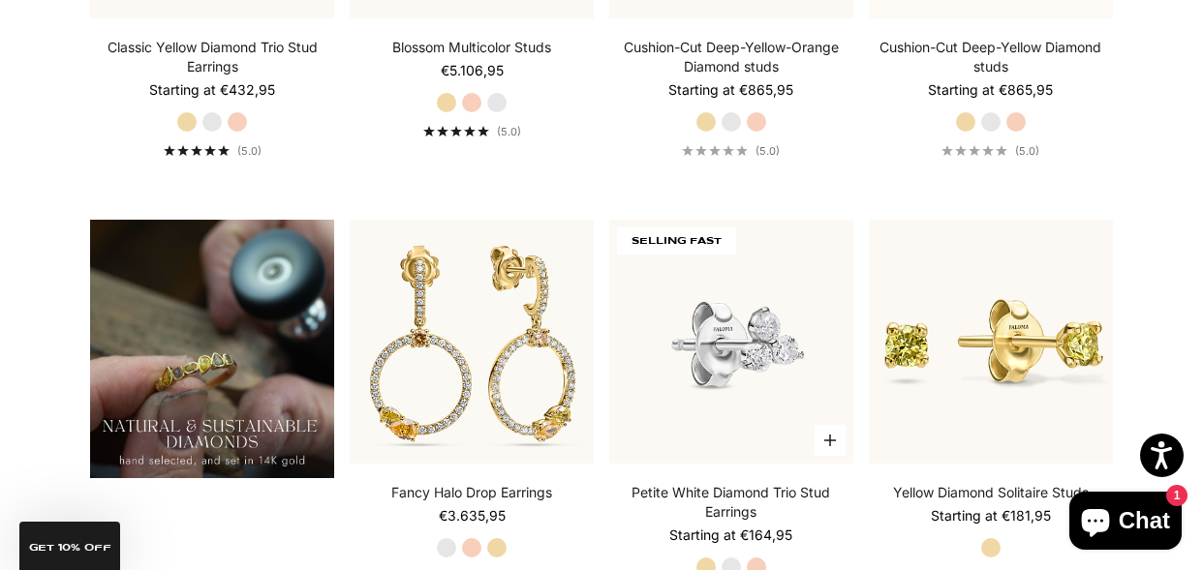
click at [687, 369] on img at bounding box center [731, 342] width 244 height 244
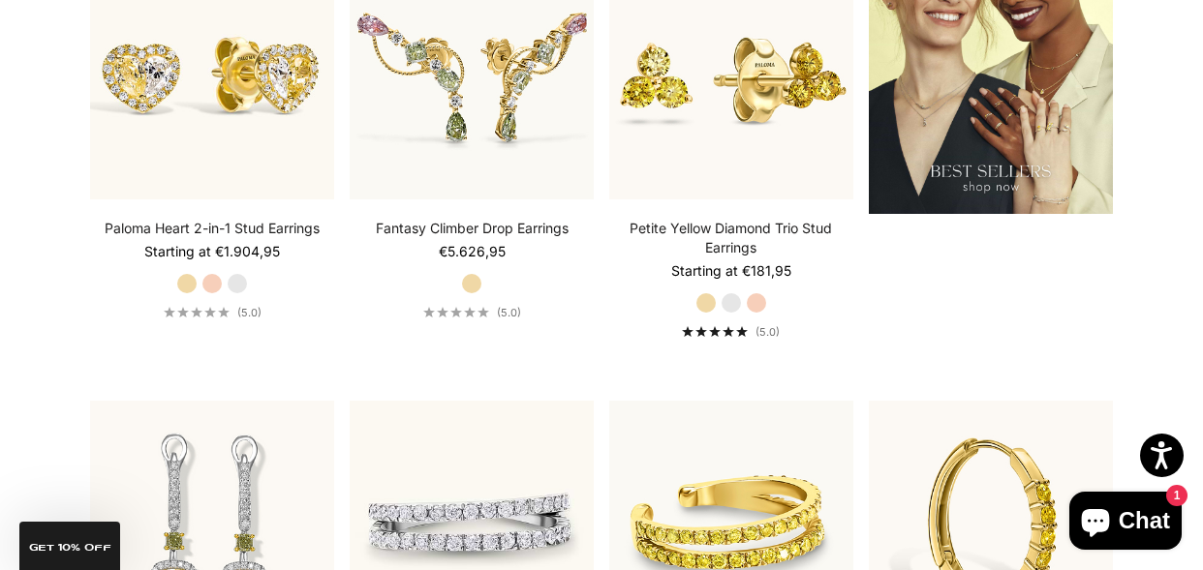
scroll to position [2328, 0]
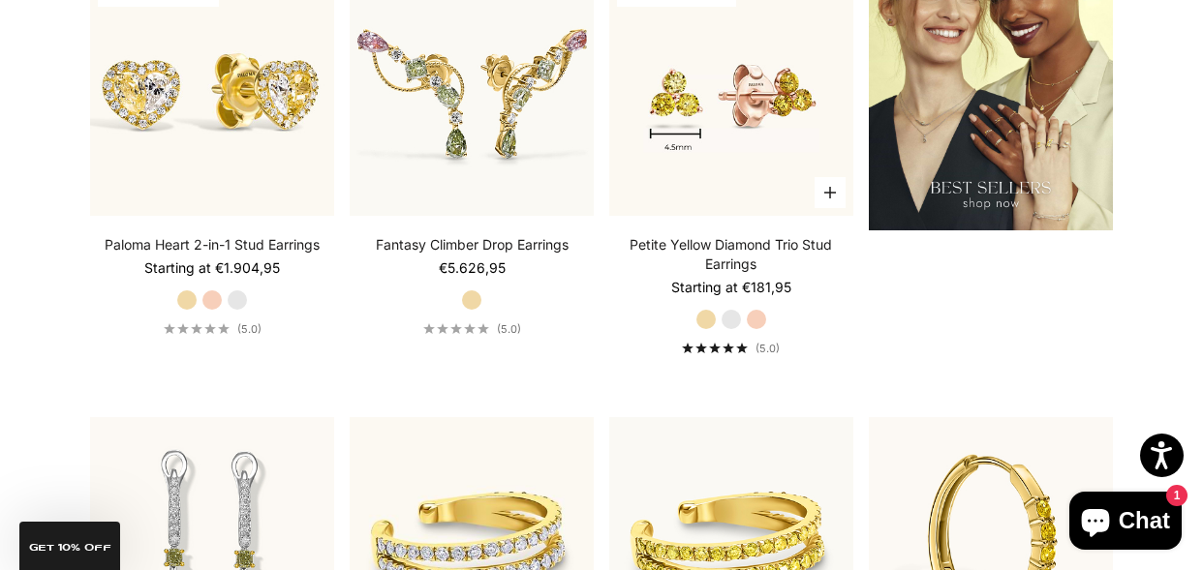
click at [726, 99] on img at bounding box center [731, 94] width 244 height 244
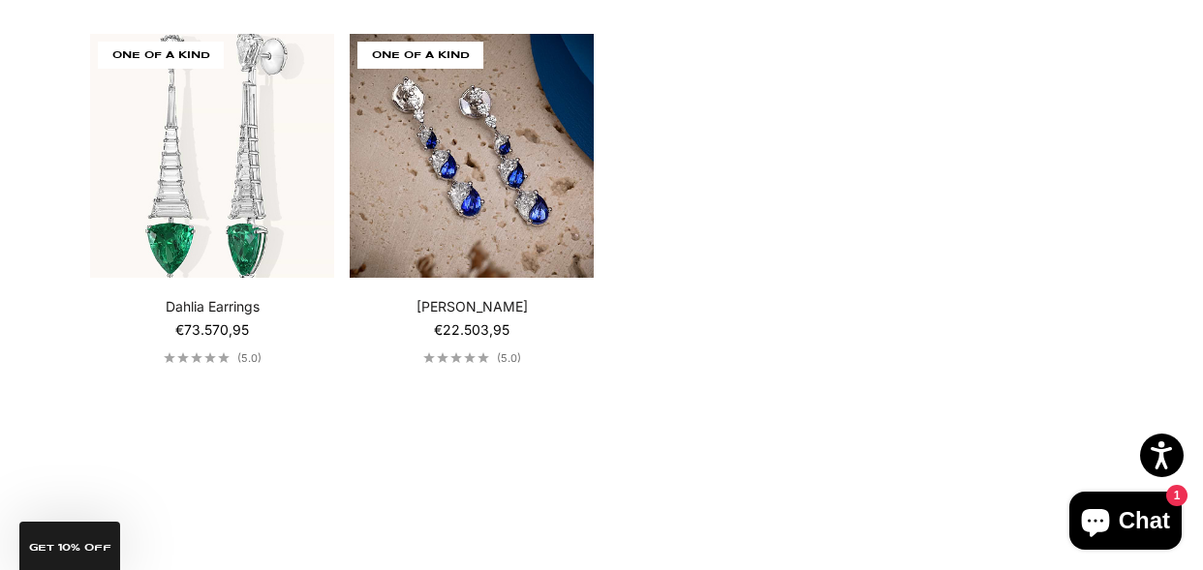
scroll to position [3568, 0]
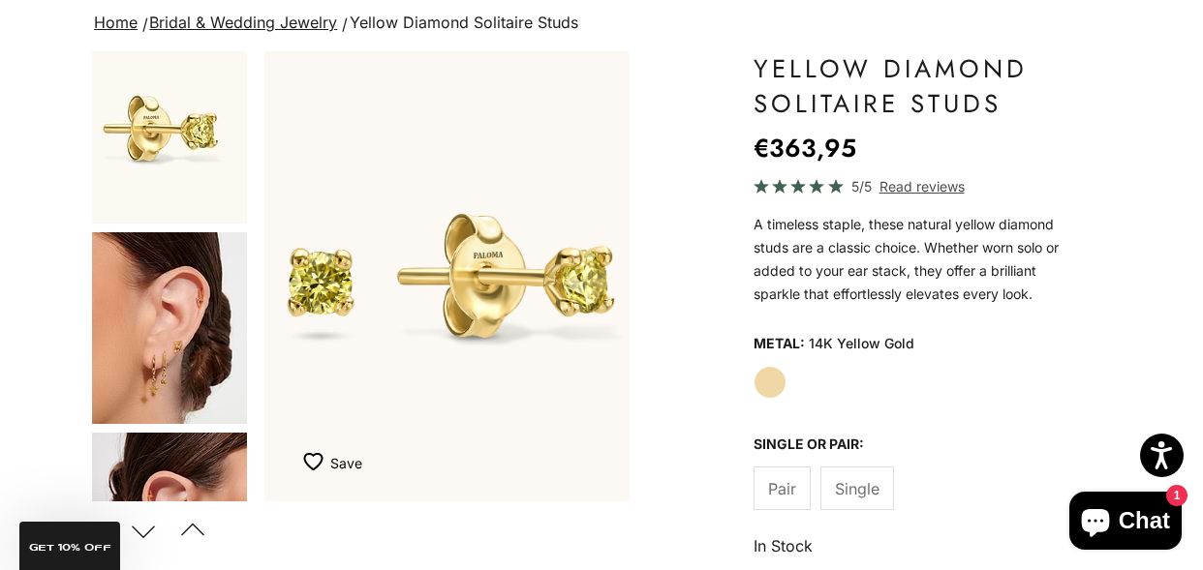
scroll to position [229, 0]
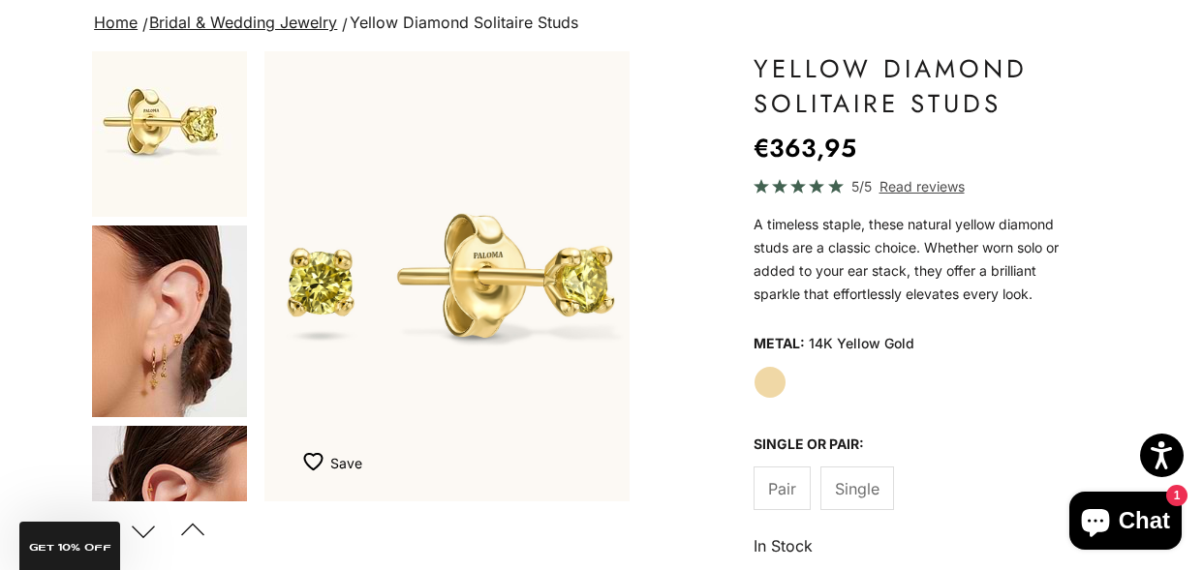
click at [173, 347] on img "Go to item 3" at bounding box center [169, 322] width 155 height 192
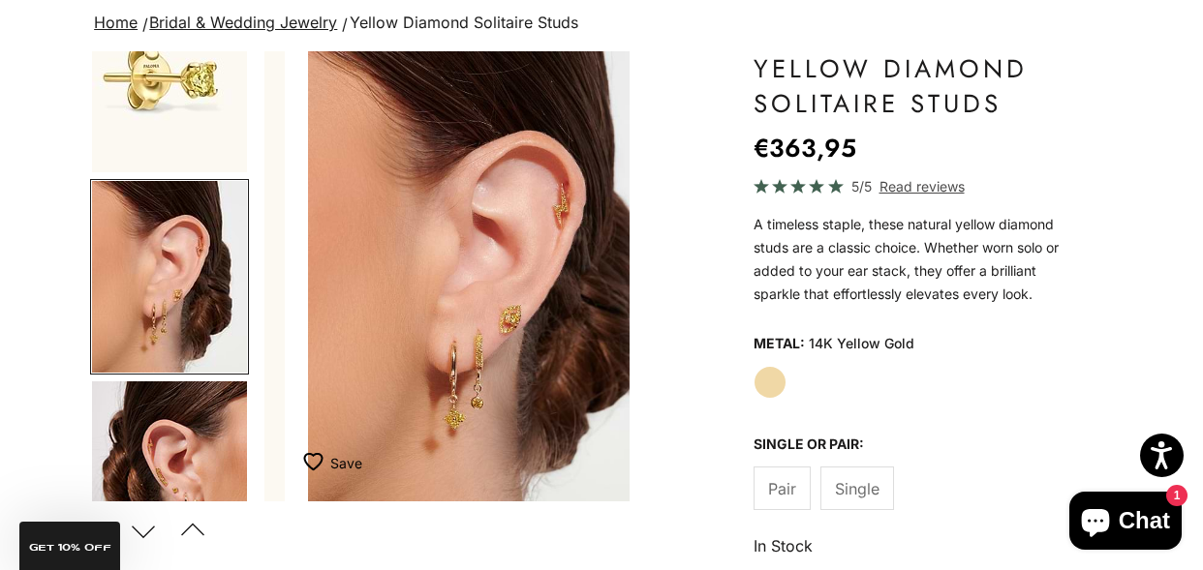
scroll to position [0, 776]
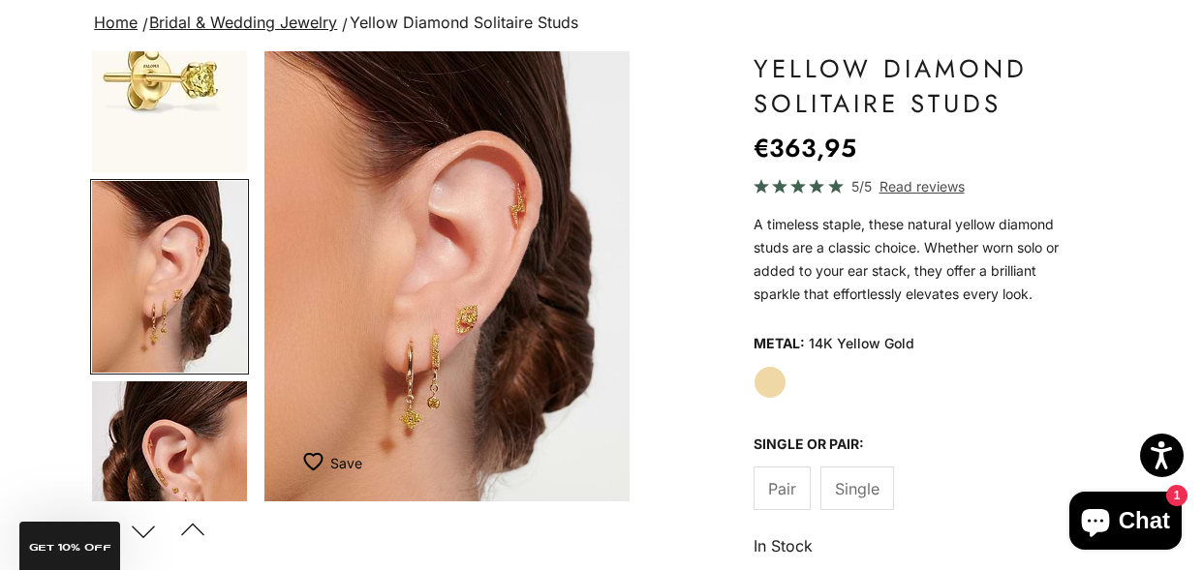
click at [474, 326] on img "Item 3 of 11" at bounding box center [446, 276] width 365 height 450
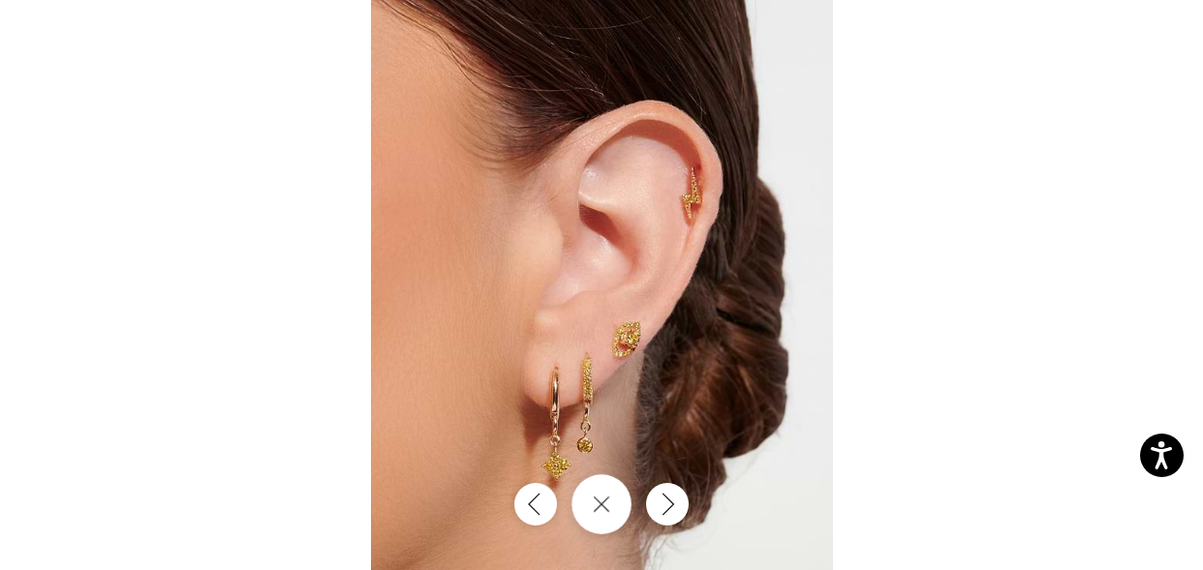
click at [621, 508] on button "Close gallery" at bounding box center [601, 505] width 60 height 60
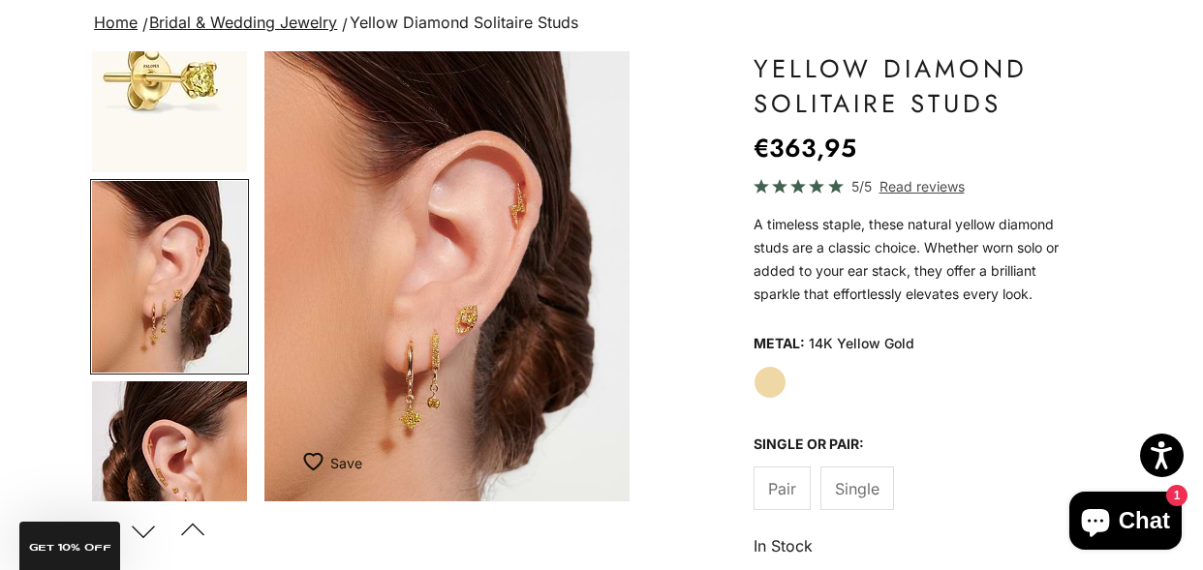
scroll to position [279, 0]
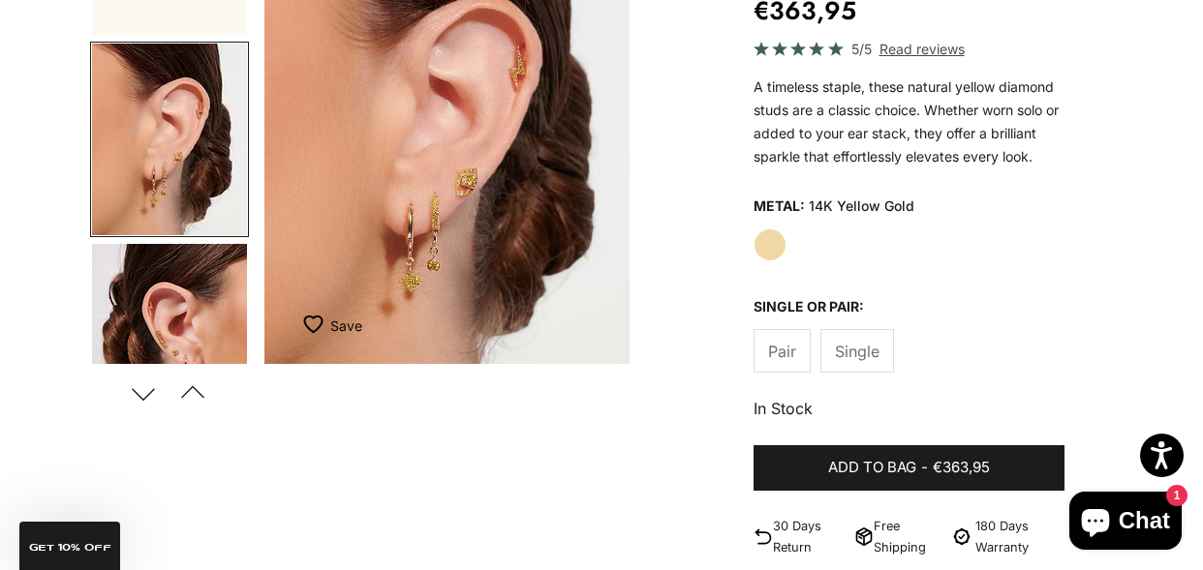
click at [139, 311] on img "Go to item 4" at bounding box center [169, 340] width 155 height 192
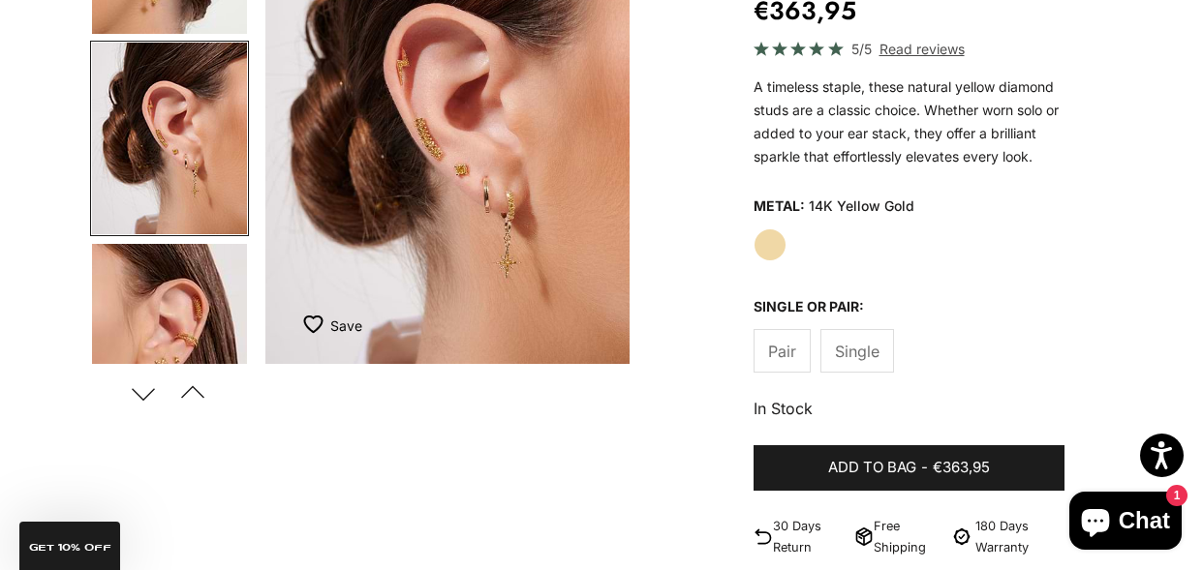
scroll to position [0, 1164]
click at [447, 171] on img "Item 4 of 11" at bounding box center [446, 139] width 365 height 450
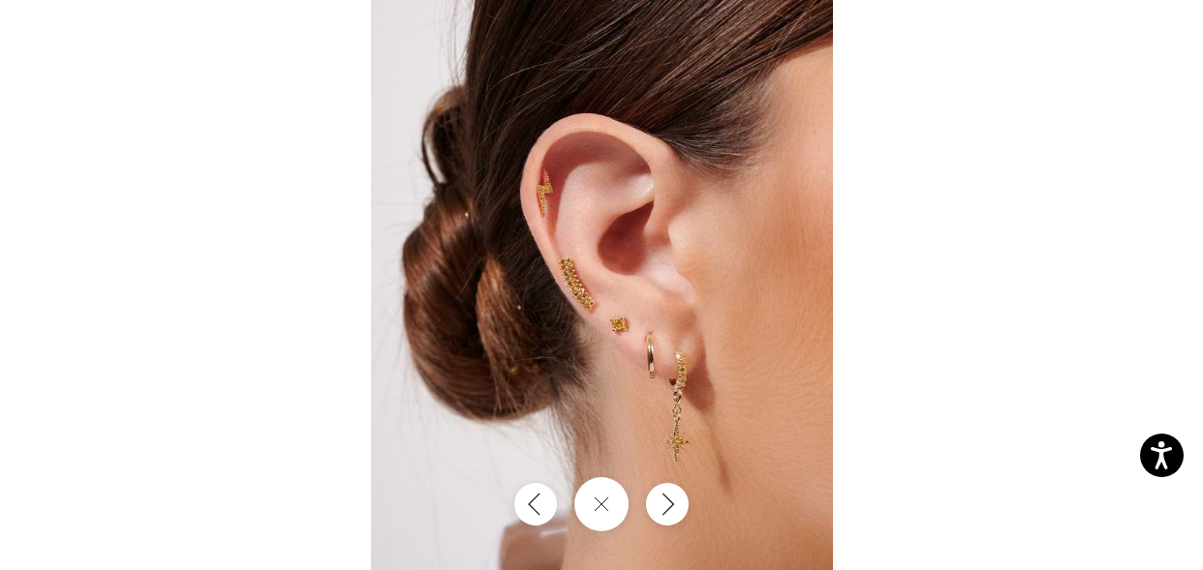
click at [608, 290] on img at bounding box center [602, 285] width 462 height 570
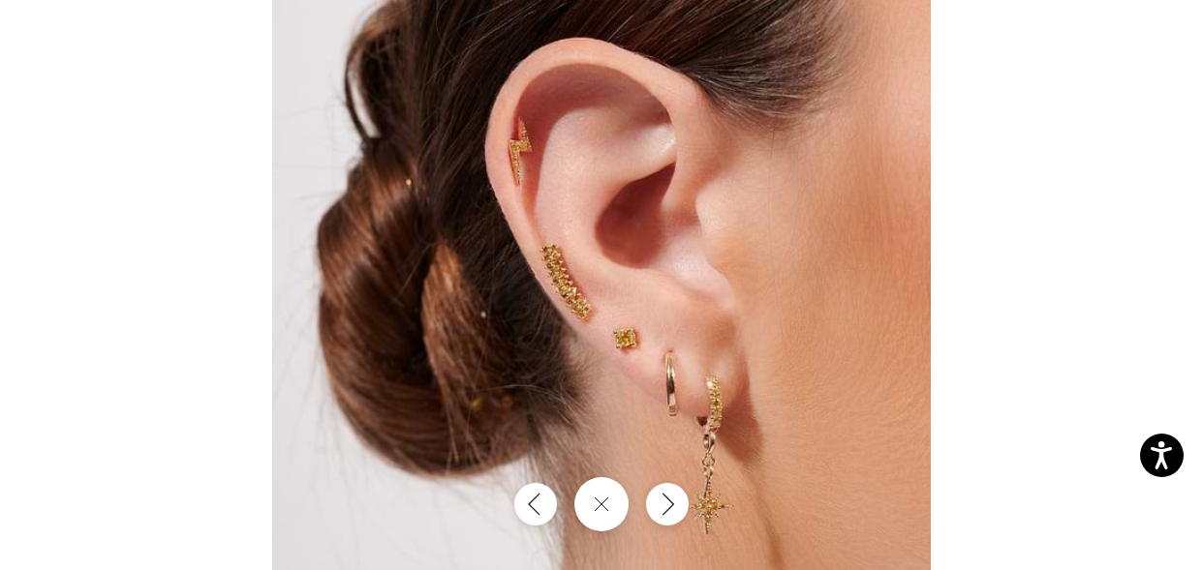
click at [608, 315] on img at bounding box center [601, 283] width 659 height 814
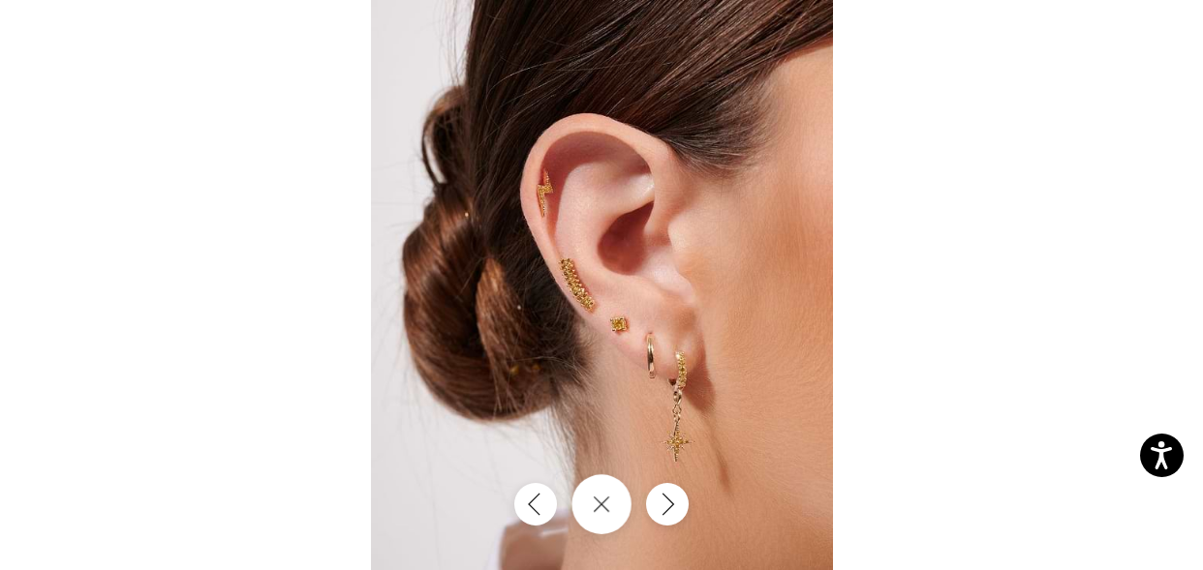
click at [586, 506] on button "Close gallery" at bounding box center [601, 505] width 60 height 60
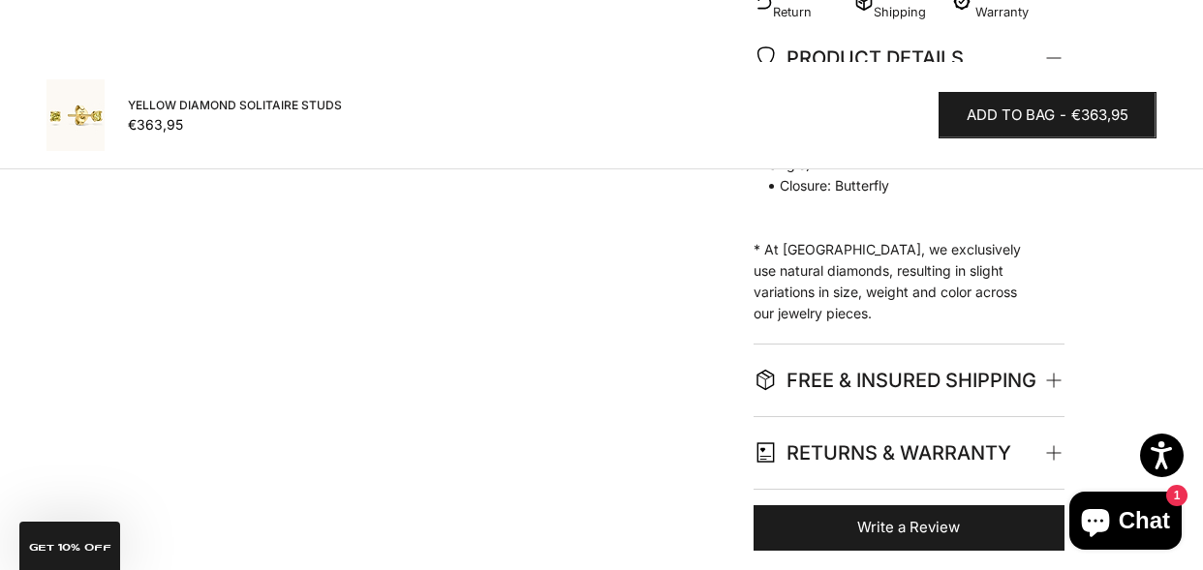
scroll to position [879, 0]
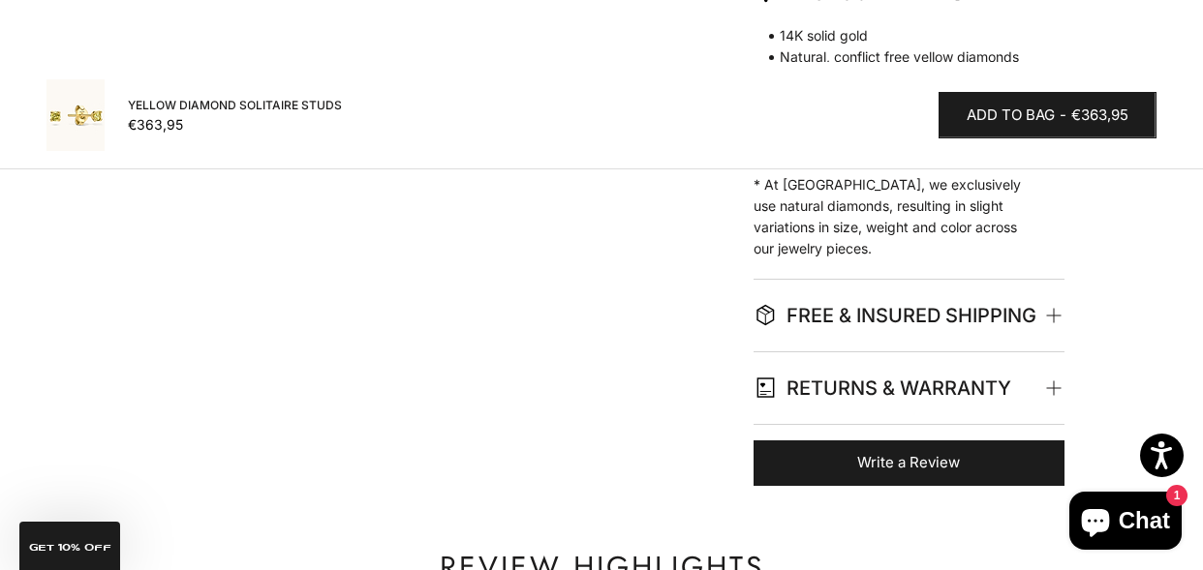
click at [819, 312] on span "FREE & INSURED SHIPPING" at bounding box center [894, 315] width 283 height 33
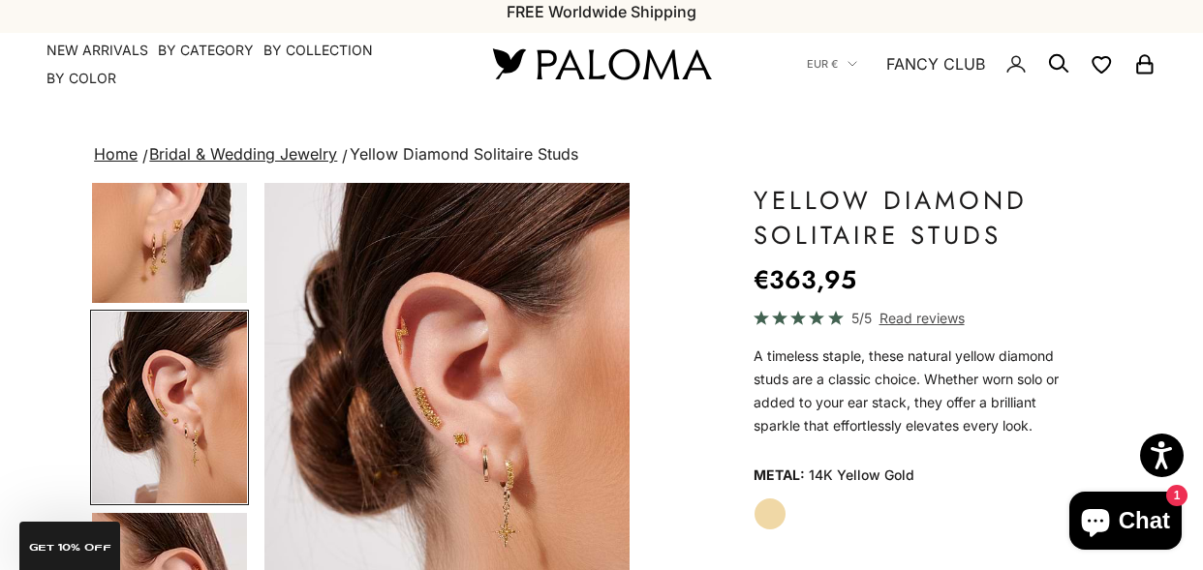
scroll to position [0, 0]
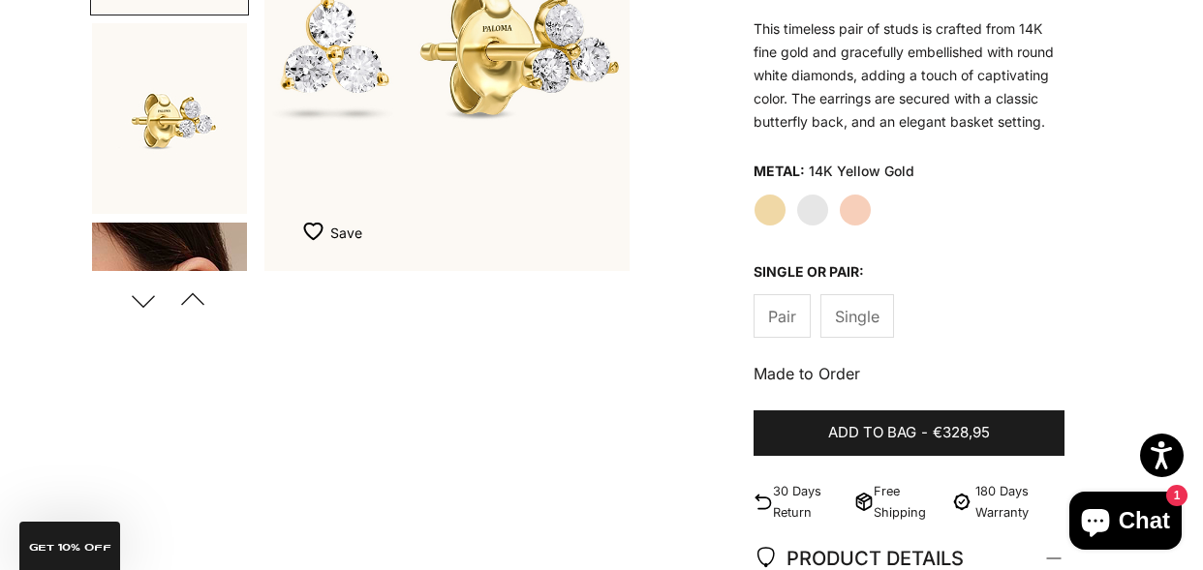
scroll to position [373, 0]
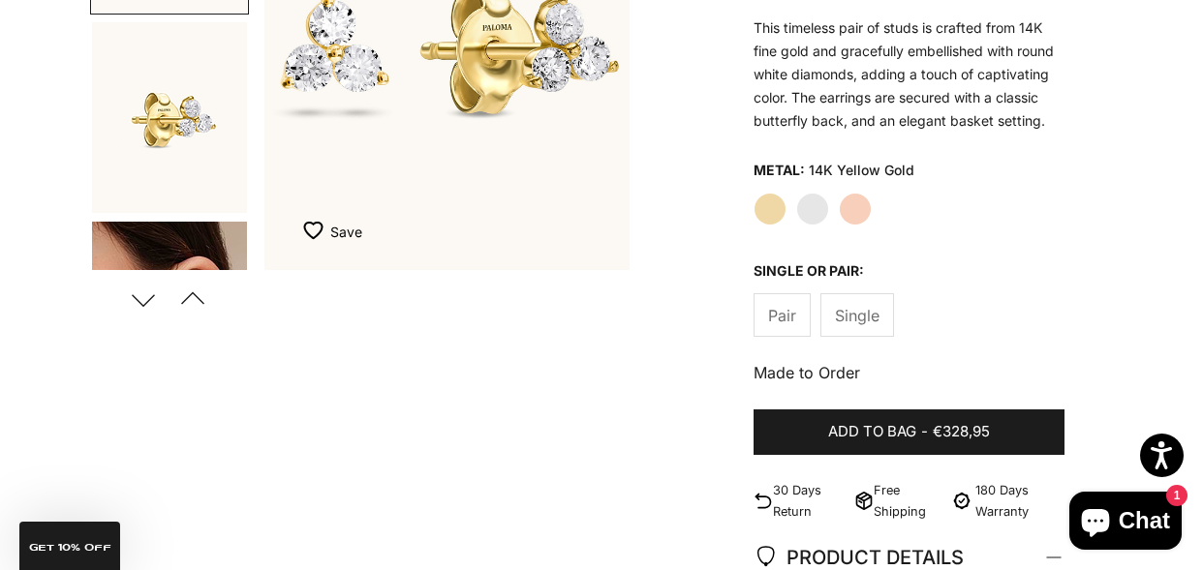
click at [186, 232] on img "Go to item 4" at bounding box center [169, 318] width 155 height 192
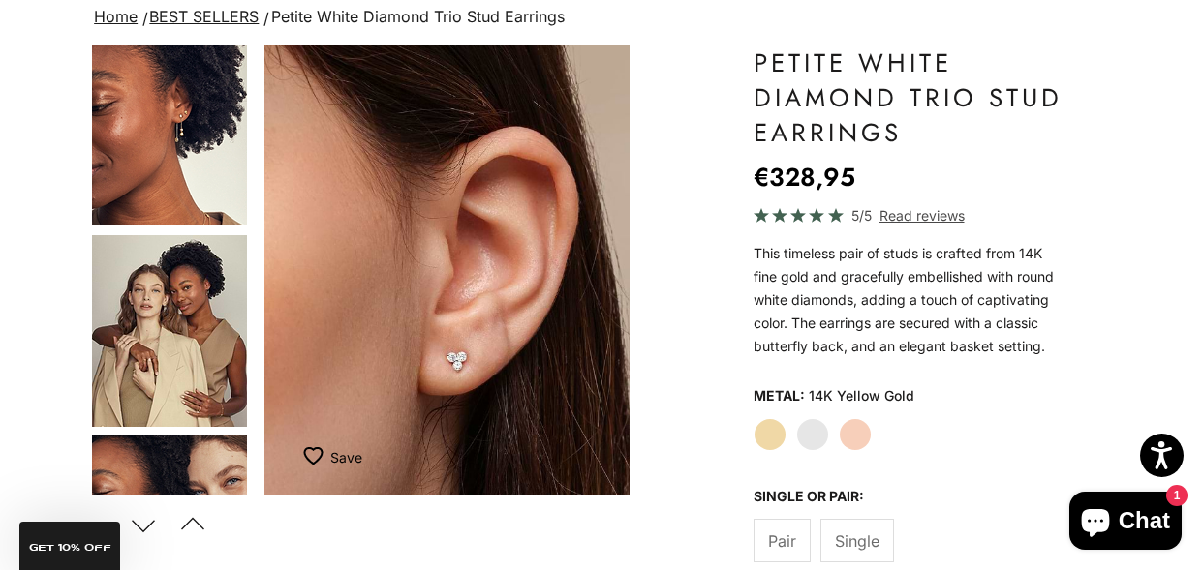
scroll to position [144, 0]
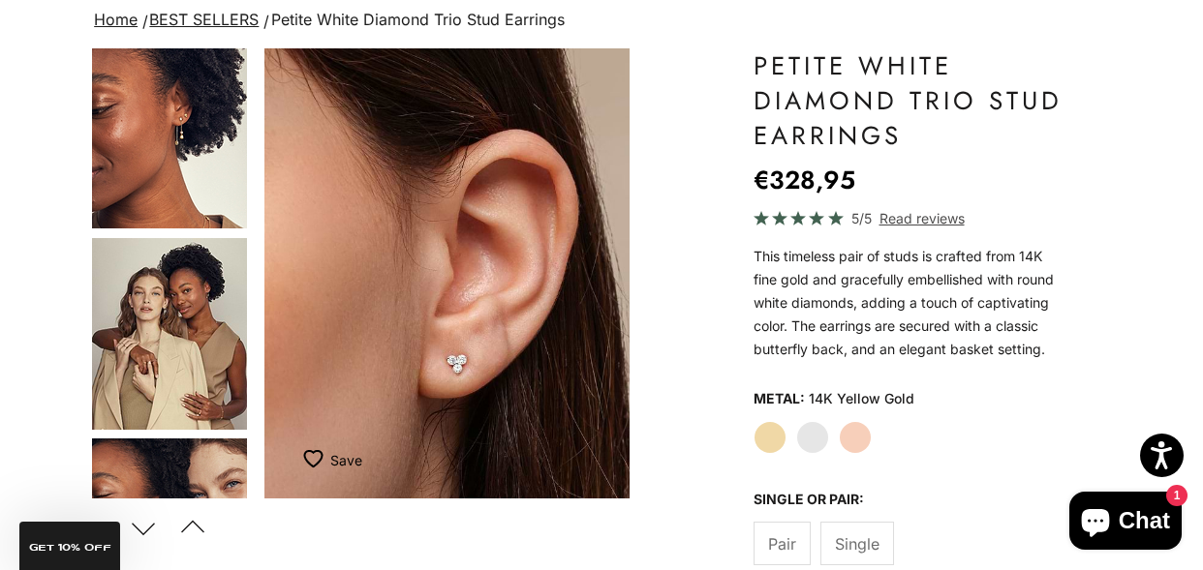
click at [200, 340] on img "Go to item 9" at bounding box center [169, 334] width 155 height 192
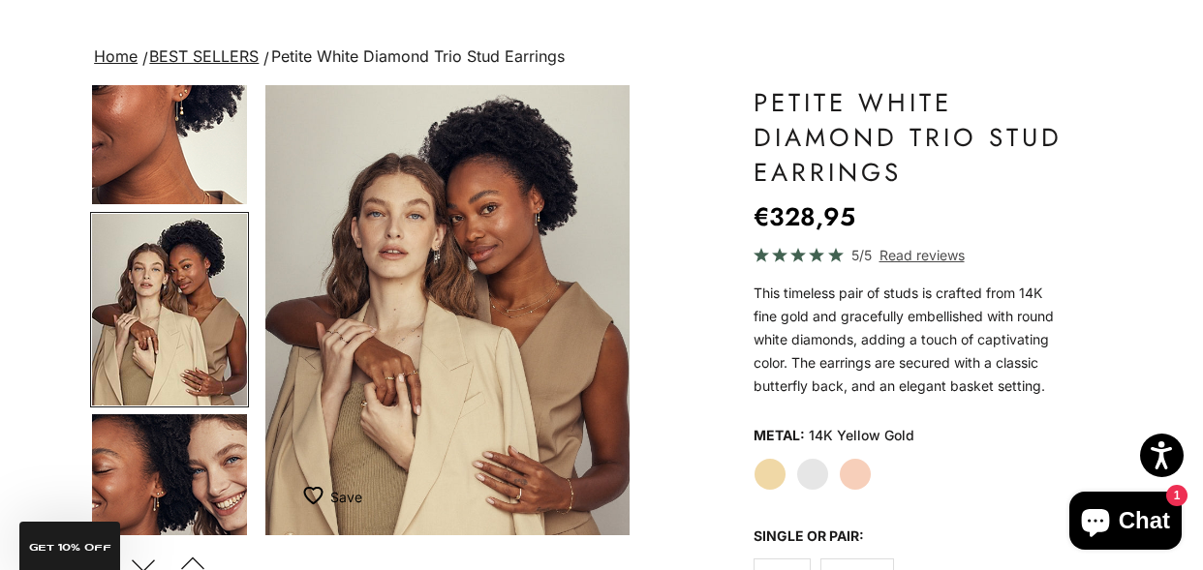
scroll to position [0, 0]
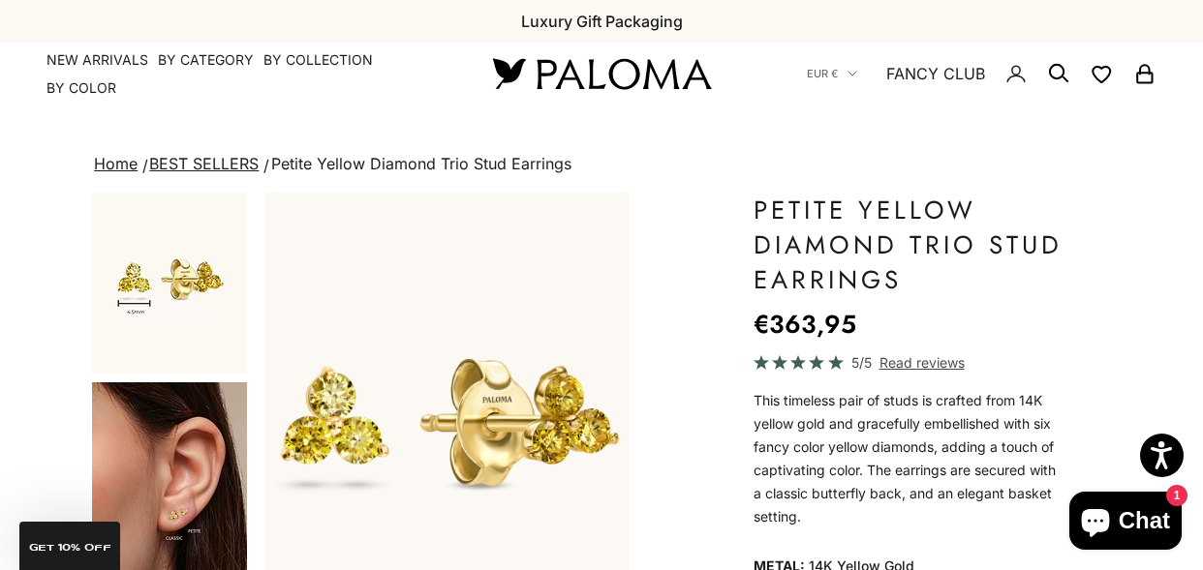
scroll to position [225, 0]
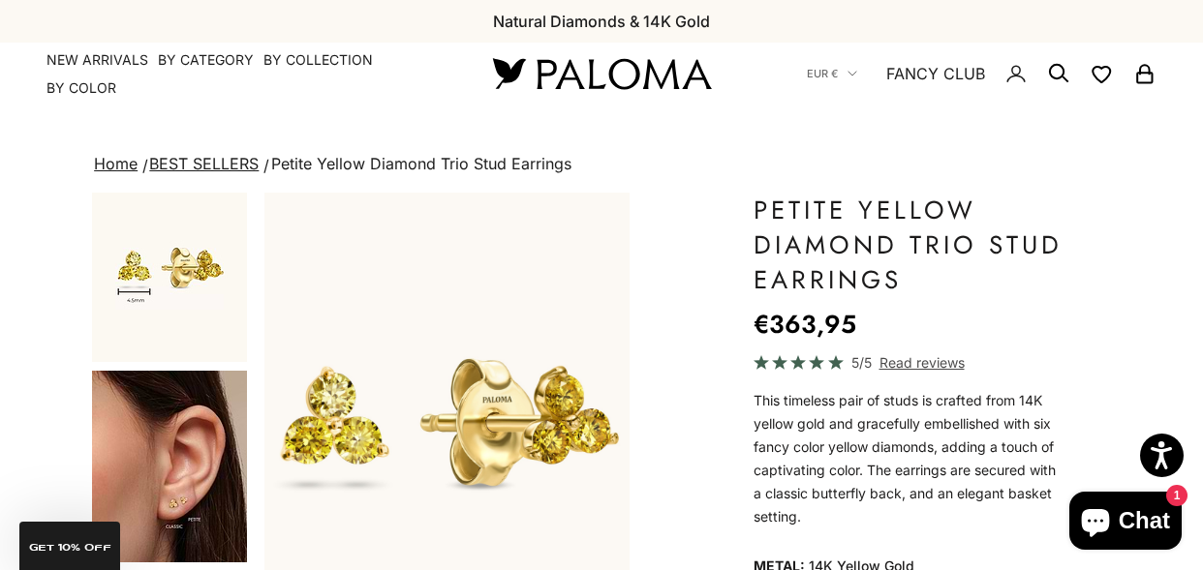
click at [172, 464] on img "Go to item 4" at bounding box center [169, 467] width 155 height 192
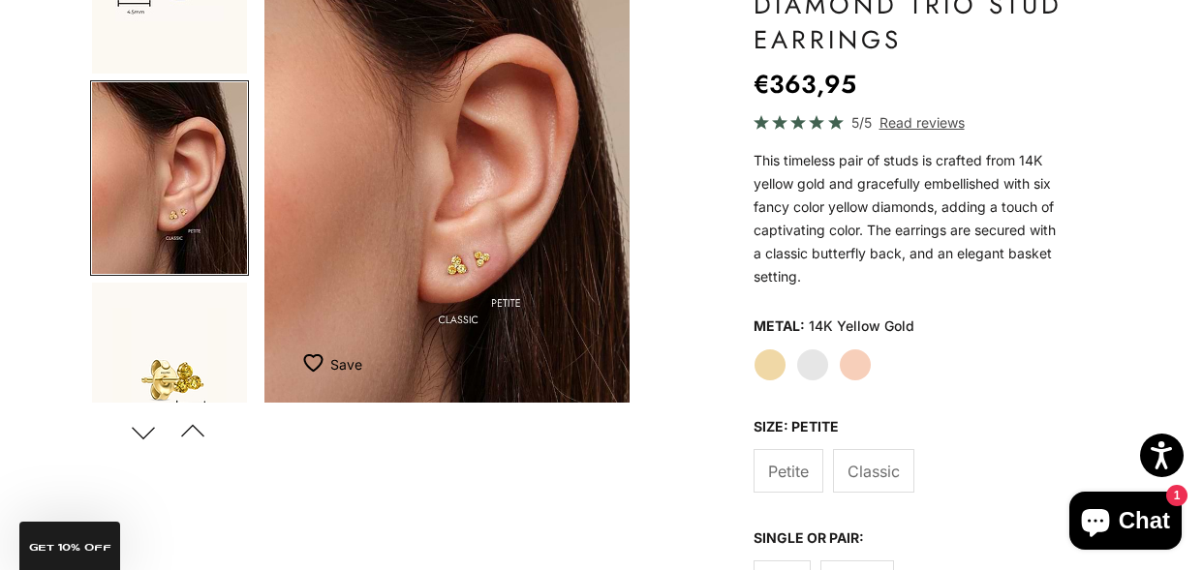
scroll to position [224, 0]
